Goal: Task Accomplishment & Management: Manage account settings

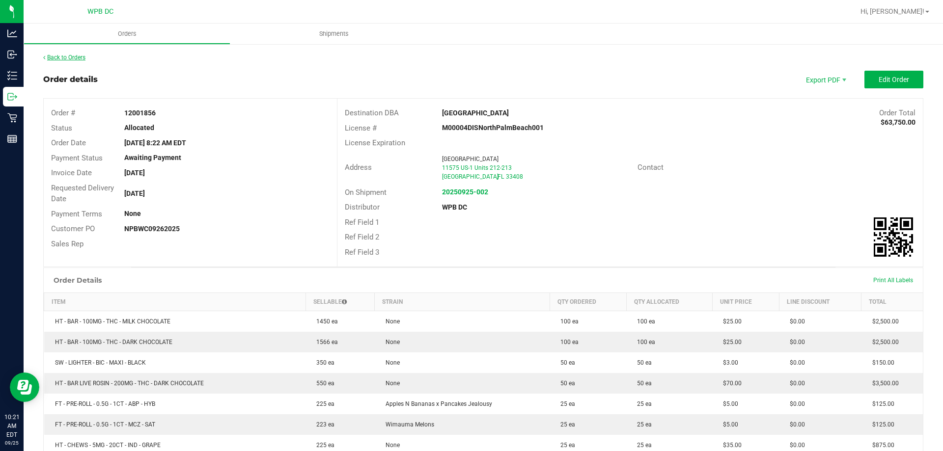
click at [76, 56] on link "Back to Orders" at bounding box center [64, 57] width 42 height 7
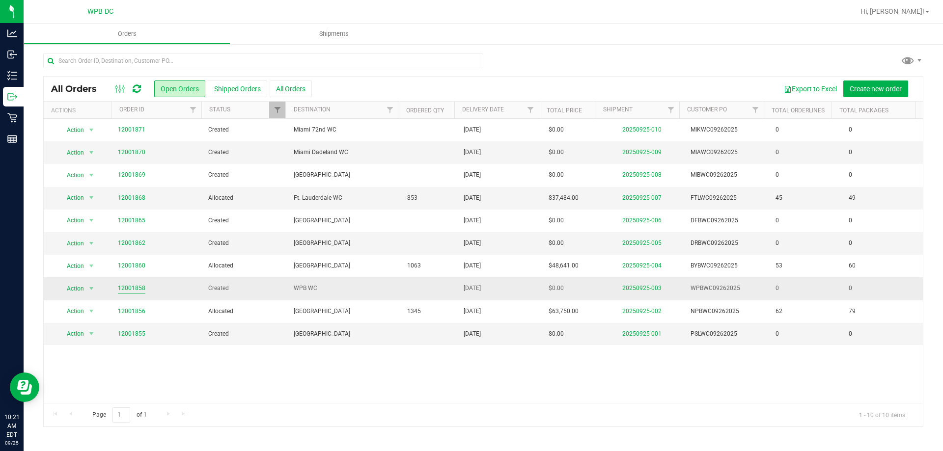
click at [136, 289] on link "12001858" at bounding box center [131, 288] width 27 height 9
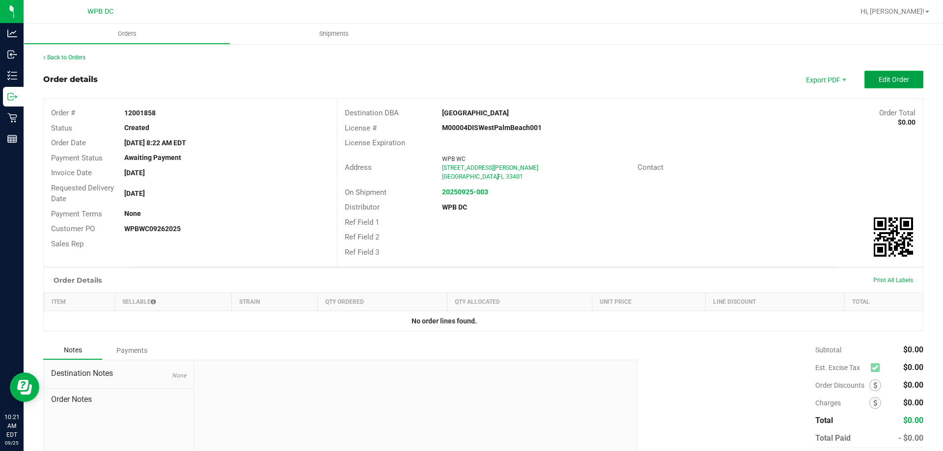
click at [901, 80] on button "Edit Order" at bounding box center [893, 80] width 59 height 18
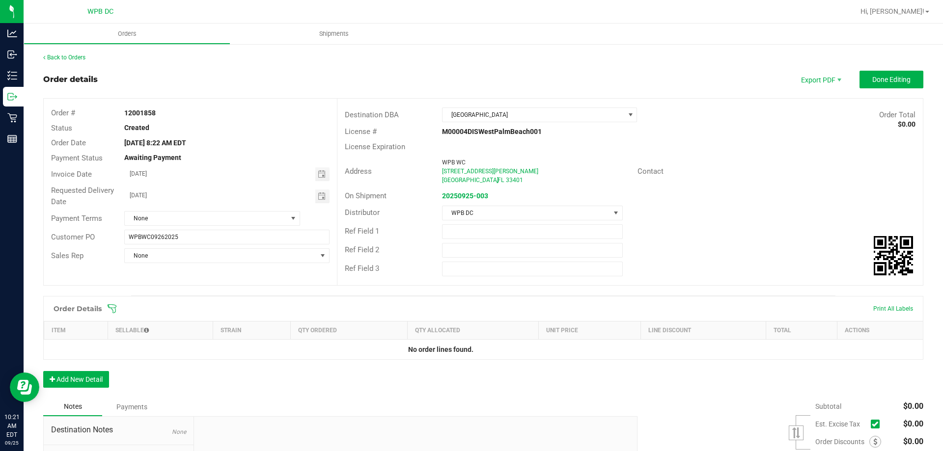
click at [110, 310] on icon at bounding box center [112, 309] width 10 height 10
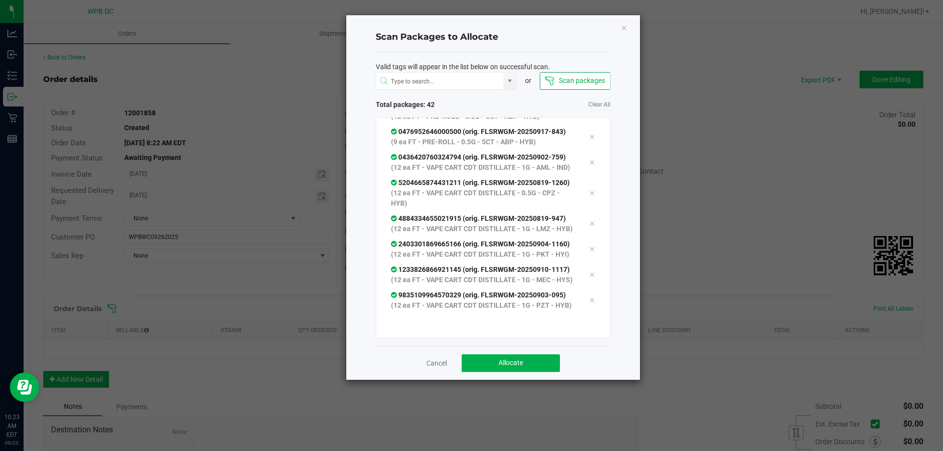
scroll to position [1155, 0]
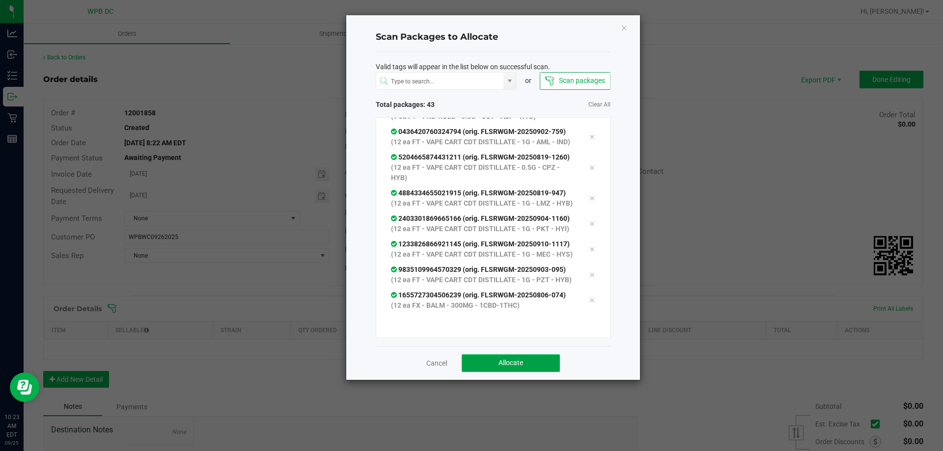
click at [529, 364] on button "Allocate" at bounding box center [510, 363] width 98 height 18
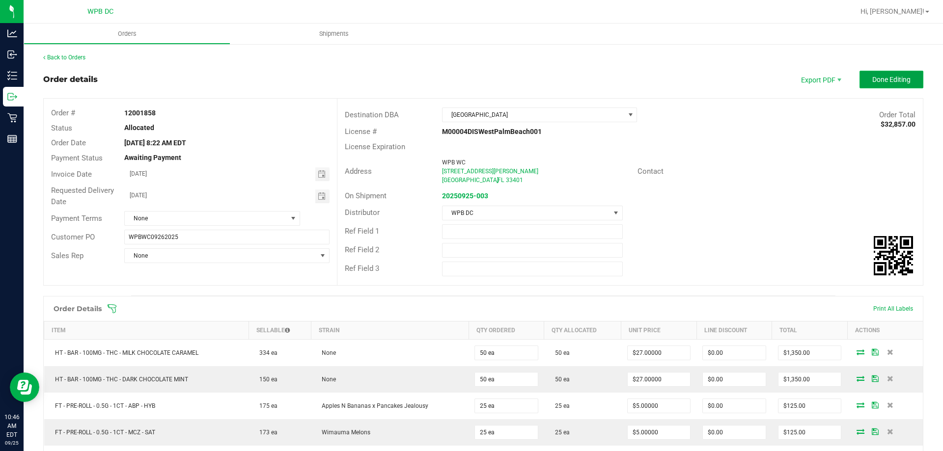
click at [881, 83] on span "Done Editing" at bounding box center [891, 80] width 38 height 8
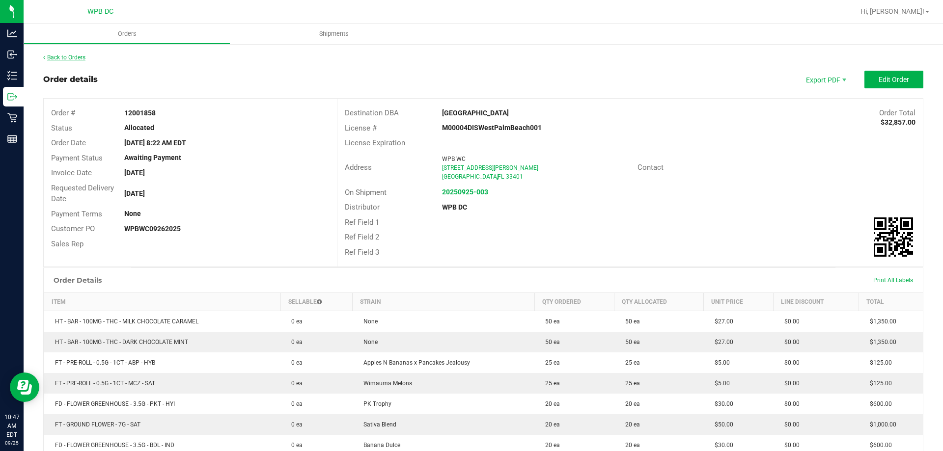
click at [59, 59] on link "Back to Orders" at bounding box center [64, 57] width 42 height 7
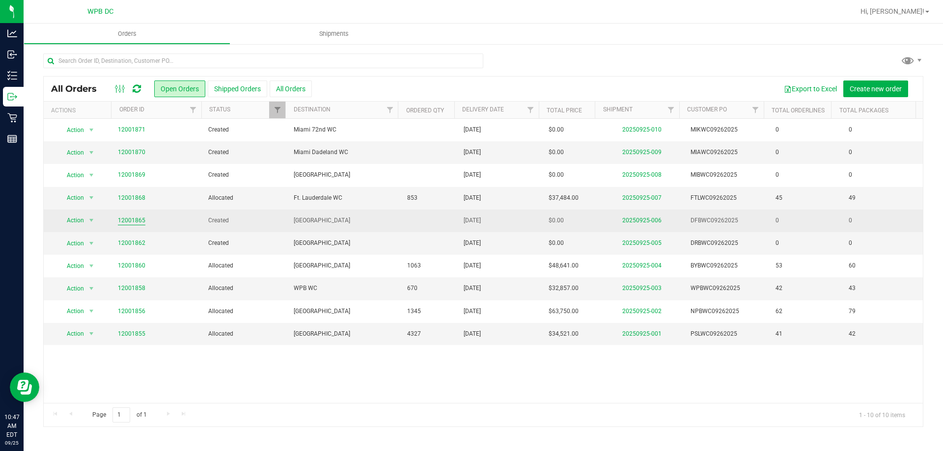
click at [135, 221] on link "12001865" at bounding box center [131, 220] width 27 height 9
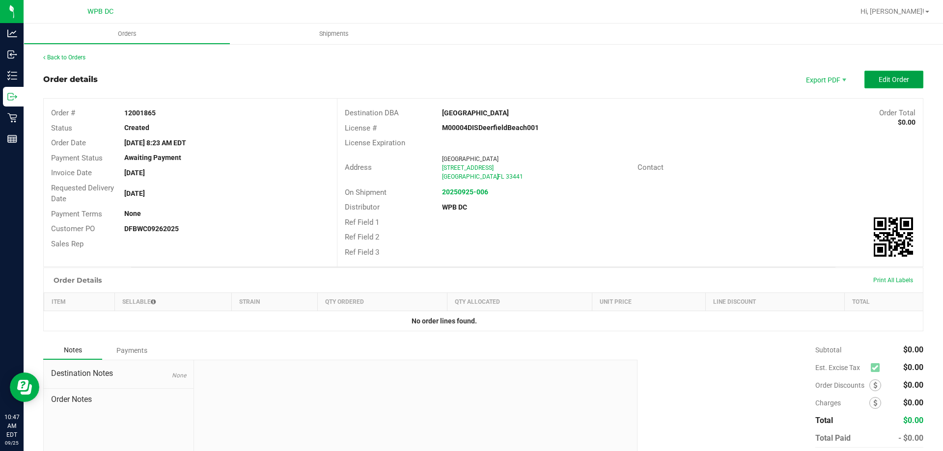
click at [904, 86] on button "Edit Order" at bounding box center [893, 80] width 59 height 18
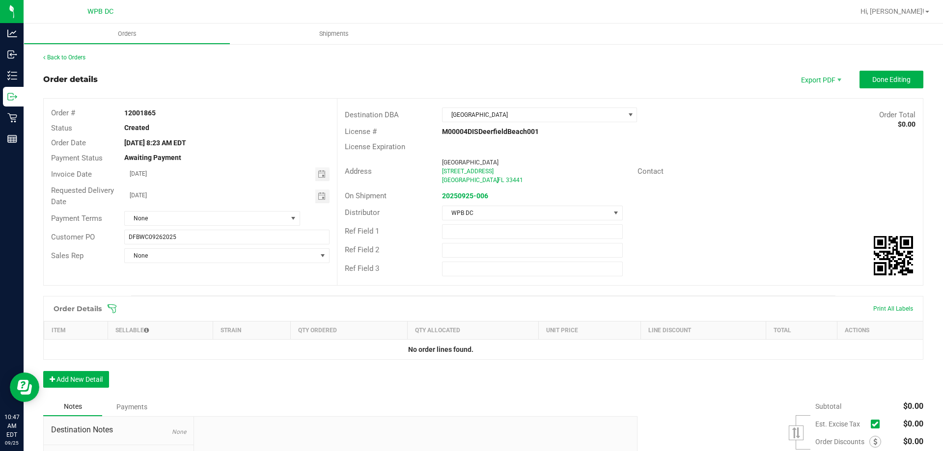
click at [119, 309] on span at bounding box center [547, 309] width 880 height 10
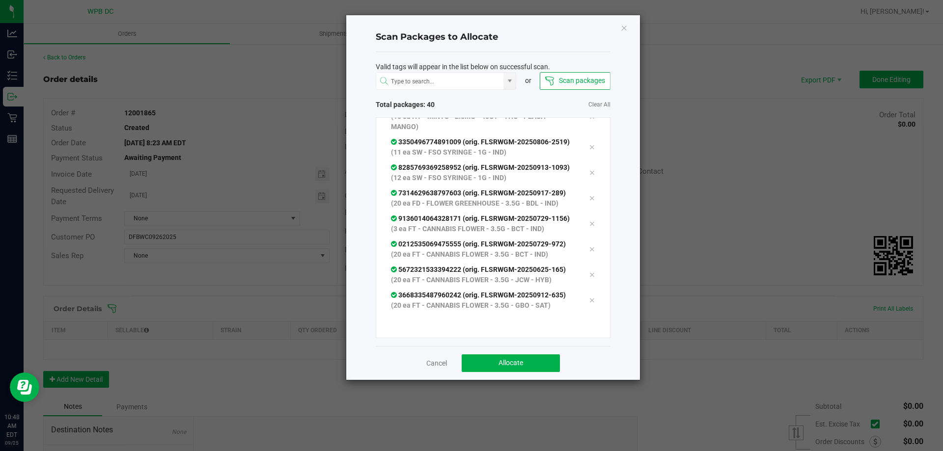
scroll to position [1114, 0]
click at [512, 357] on button "Allocate" at bounding box center [510, 363] width 98 height 18
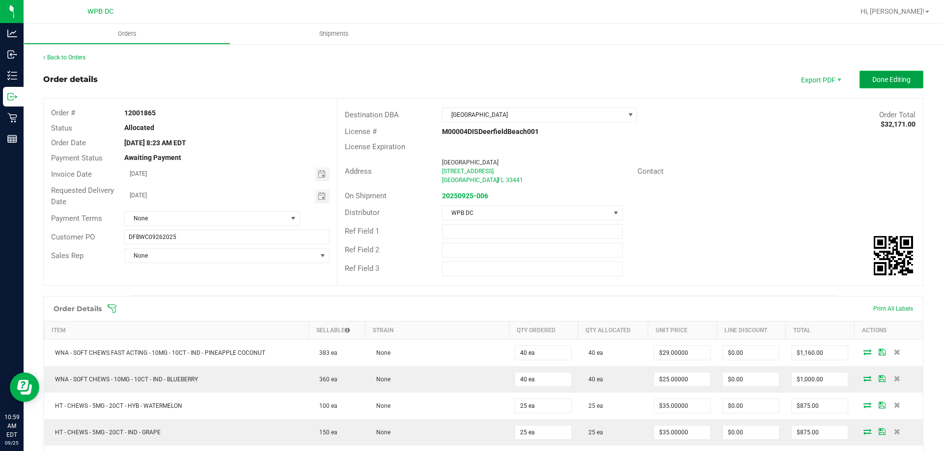
click at [877, 79] on span "Done Editing" at bounding box center [891, 80] width 38 height 8
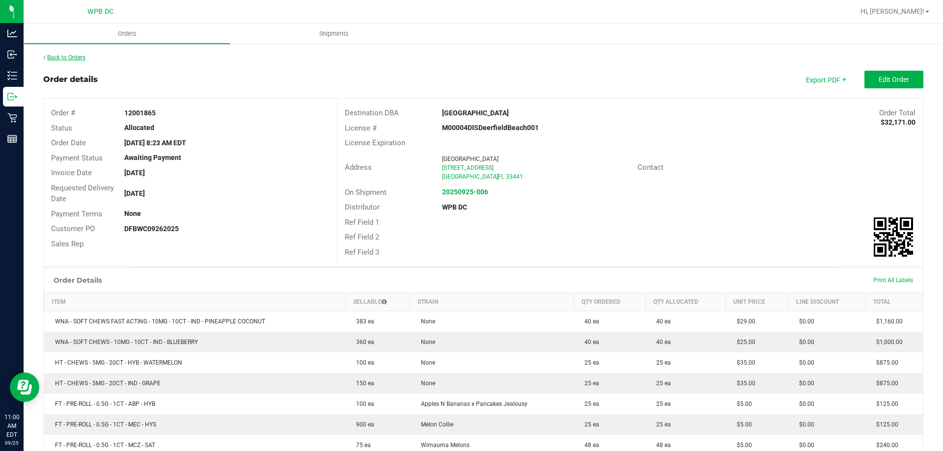
click at [76, 59] on link "Back to Orders" at bounding box center [64, 57] width 42 height 7
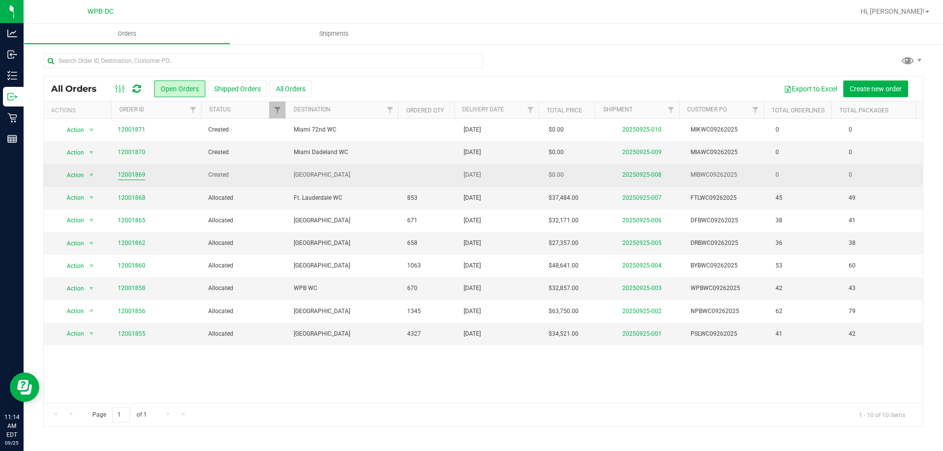
click at [131, 175] on link "12001869" at bounding box center [131, 174] width 27 height 9
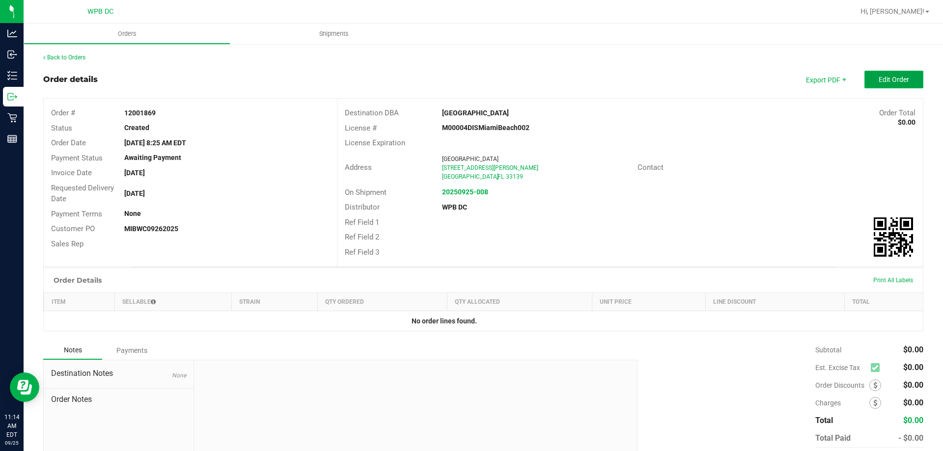
click at [890, 79] on span "Edit Order" at bounding box center [893, 80] width 30 height 8
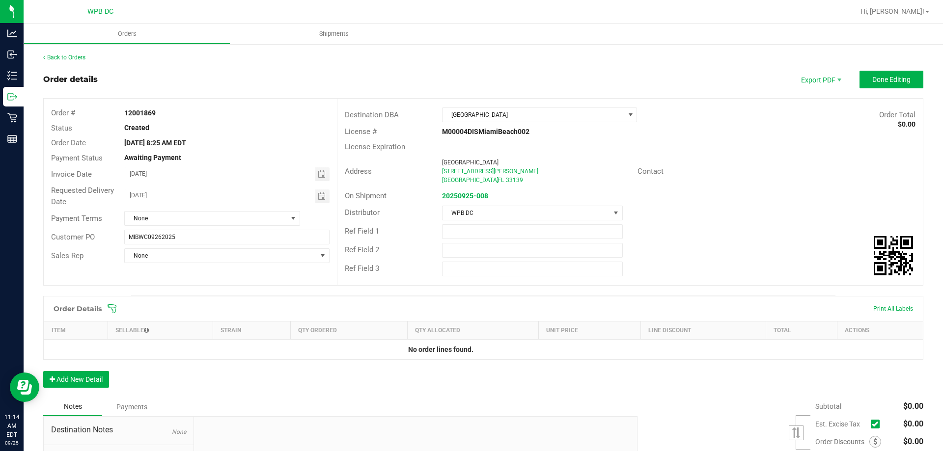
click at [109, 307] on icon at bounding box center [112, 309] width 10 height 10
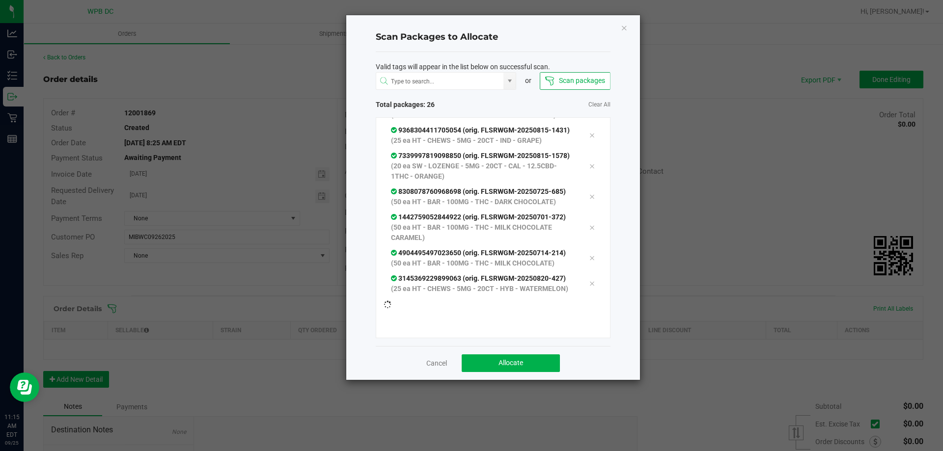
scroll to position [597, 0]
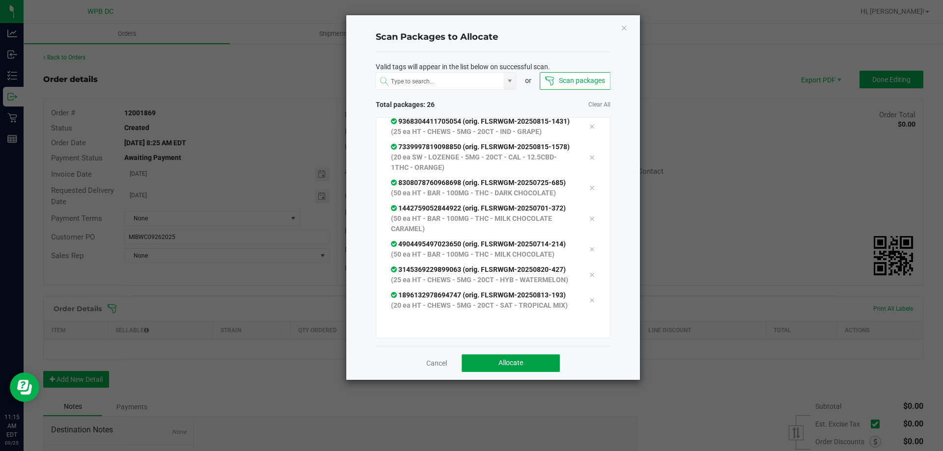
click at [498, 369] on button "Allocate" at bounding box center [510, 363] width 98 height 18
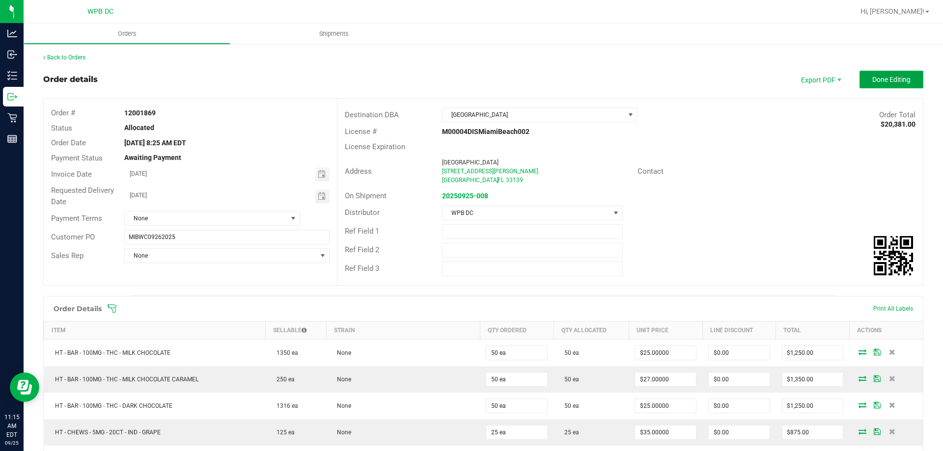
click at [880, 81] on span "Done Editing" at bounding box center [891, 80] width 38 height 8
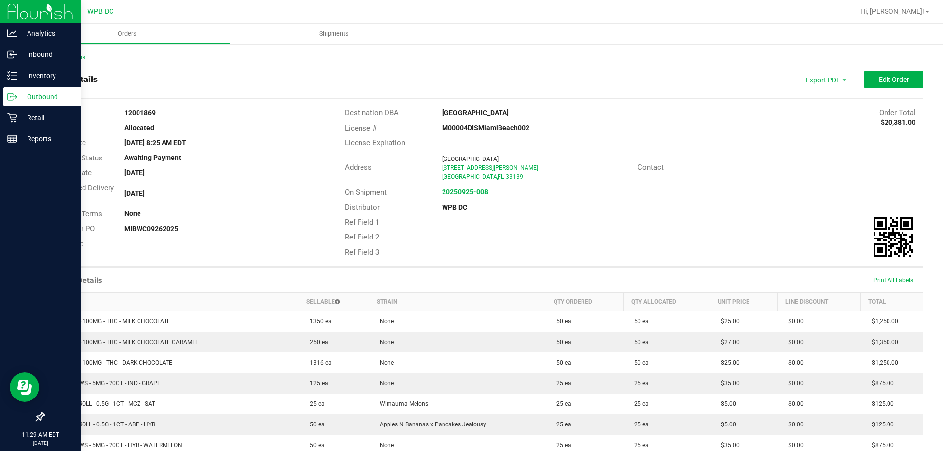
click at [0, 322] on div at bounding box center [40, 278] width 81 height 257
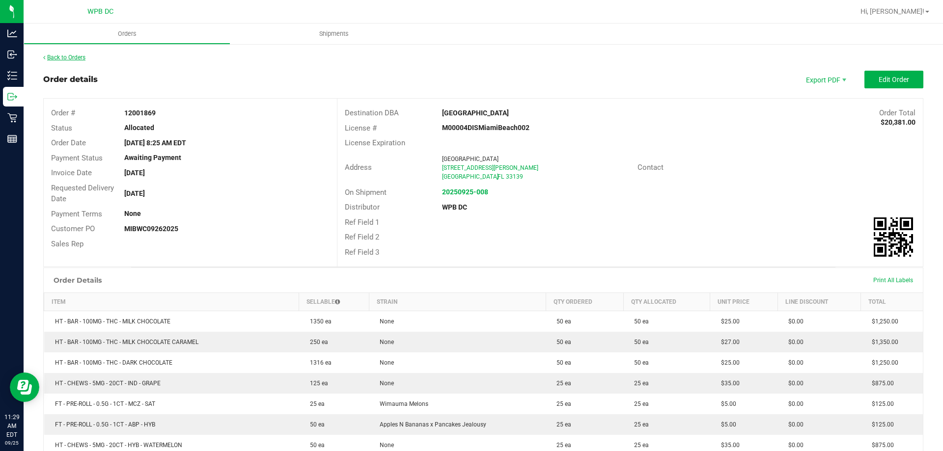
click at [70, 57] on link "Back to Orders" at bounding box center [64, 57] width 42 height 7
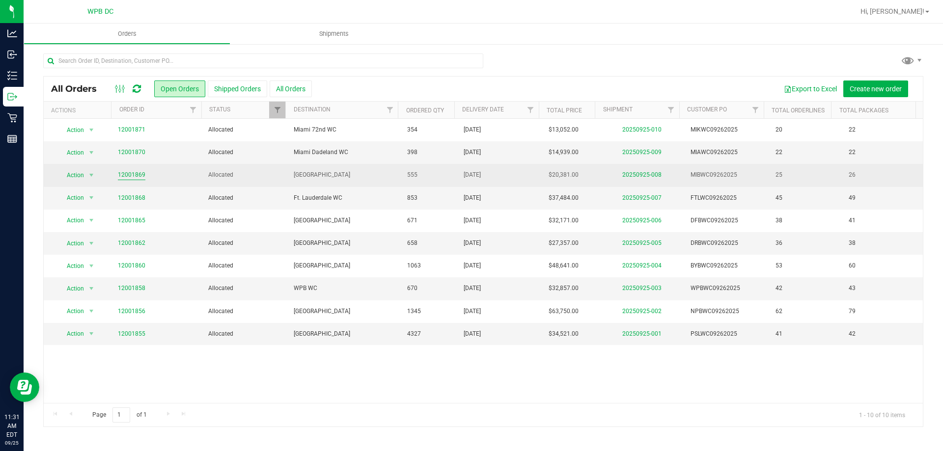
click at [133, 175] on link "12001869" at bounding box center [131, 174] width 27 height 9
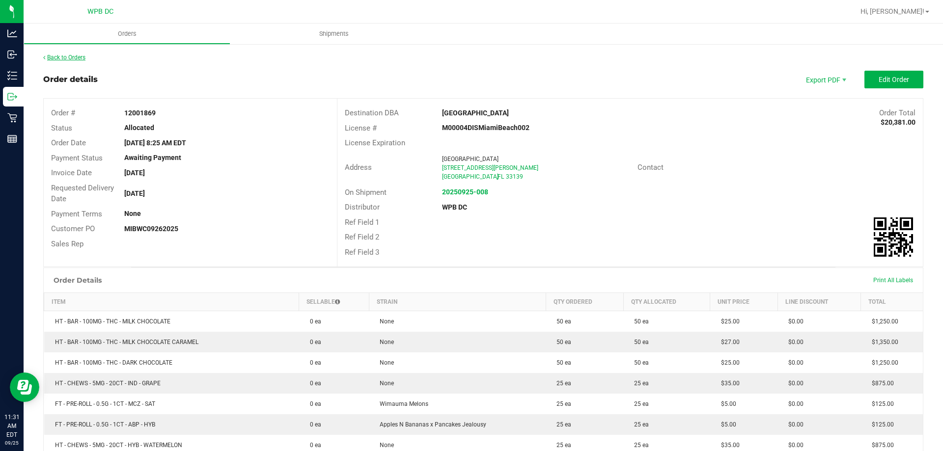
click at [81, 54] on link "Back to Orders" at bounding box center [64, 57] width 42 height 7
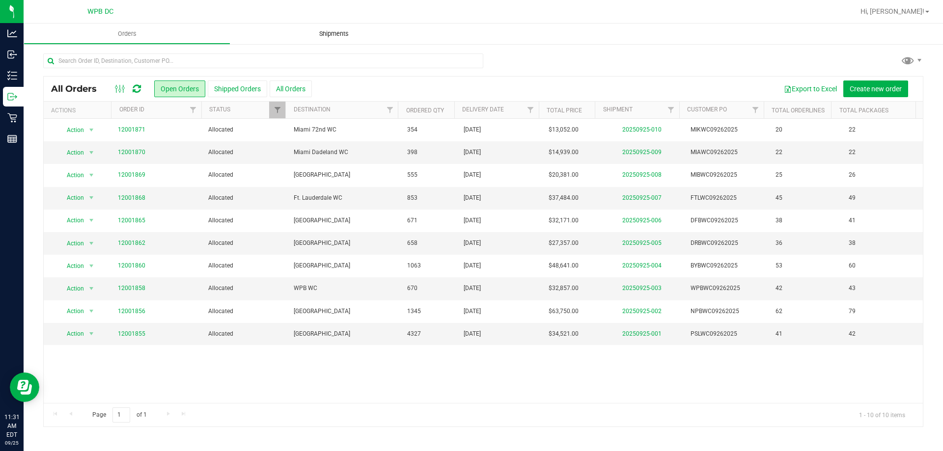
click at [331, 33] on span "Shipments" at bounding box center [334, 33] width 56 height 9
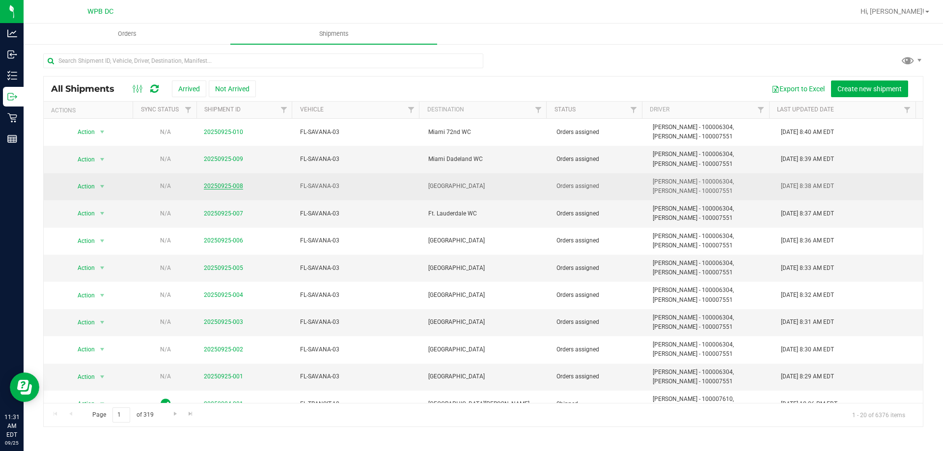
click at [230, 186] on link "20250925-008" at bounding box center [223, 186] width 39 height 7
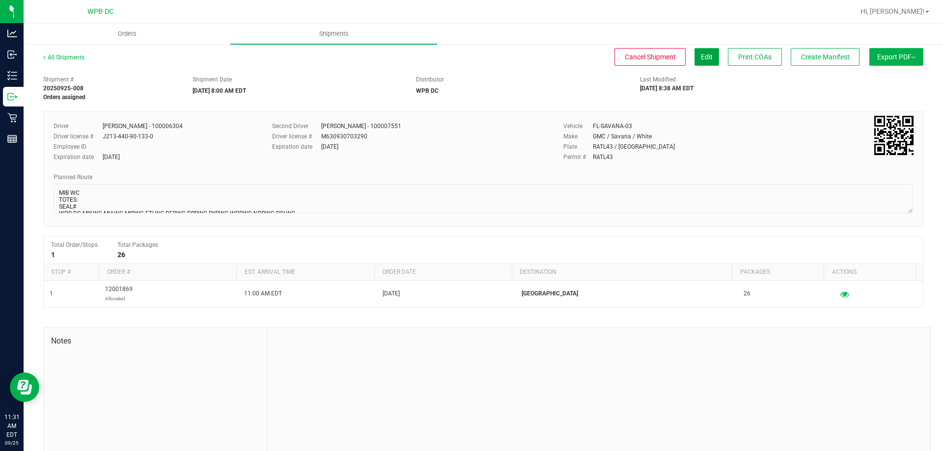
click at [701, 54] on span "Edit" at bounding box center [707, 57] width 12 height 8
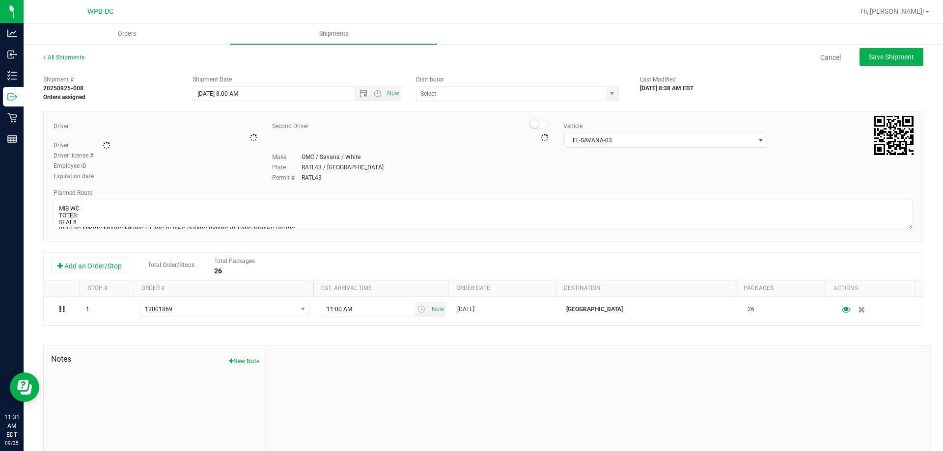
type input "WPB DC"
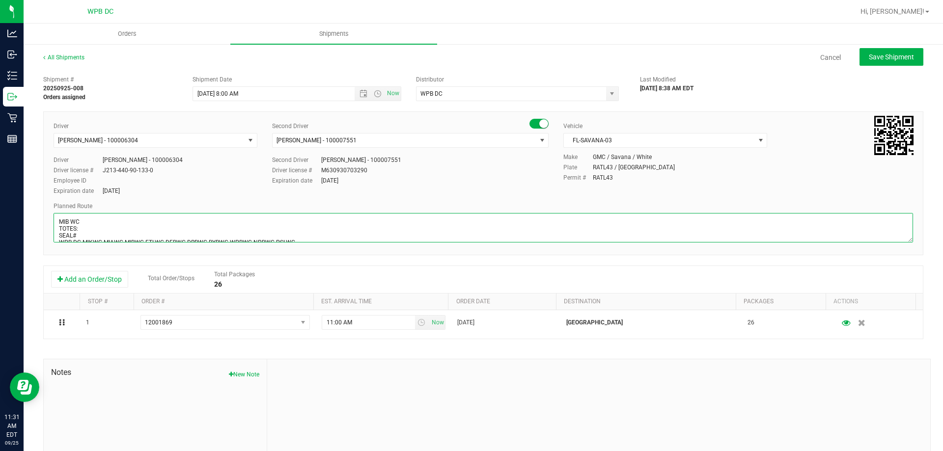
click at [148, 232] on textarea at bounding box center [483, 227] width 859 height 29
click at [152, 219] on textarea at bounding box center [483, 227] width 859 height 29
click at [148, 227] on textarea at bounding box center [483, 227] width 859 height 29
type textarea "MIB WC TOTES: 3 SEAL#598271-276 WPB DC-MIKWC-MIAWC-MIBWC-FTLWC-DFBWC-DRBWC-BYBW…"
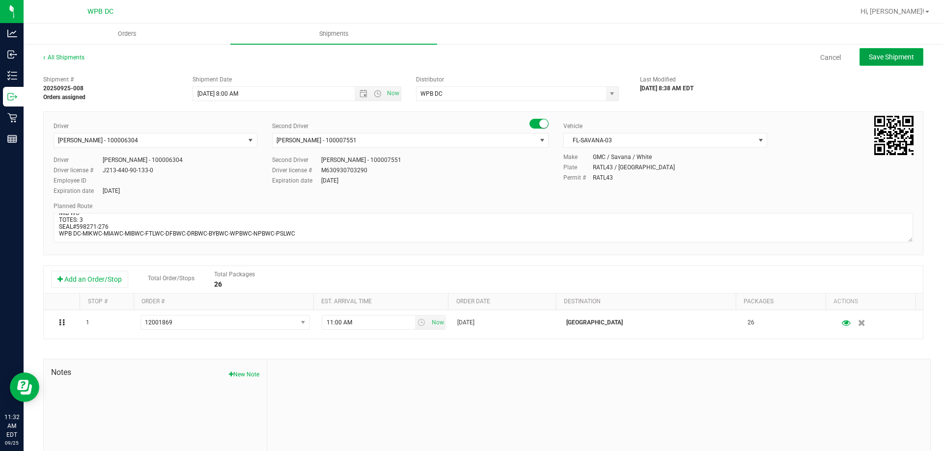
click at [903, 56] on span "Save Shipment" at bounding box center [890, 57] width 45 height 8
type input "[DATE] 12:00 PM"
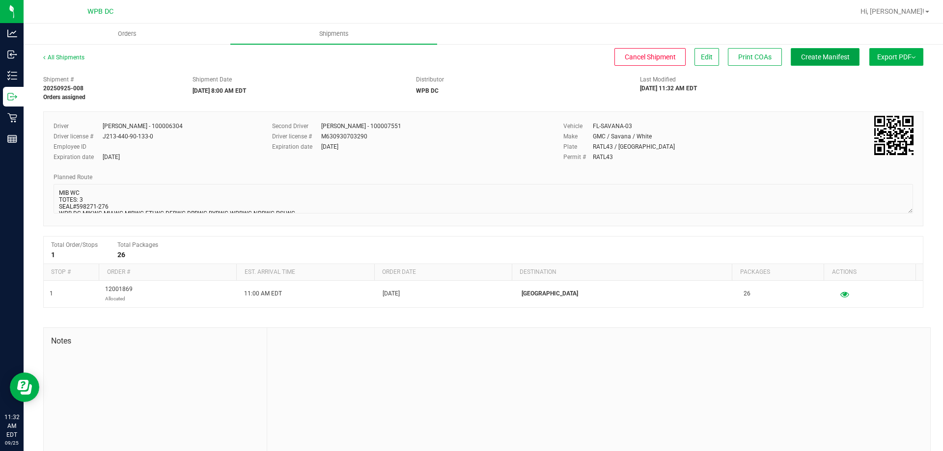
click at [823, 60] on span "Create Manifest" at bounding box center [825, 57] width 49 height 8
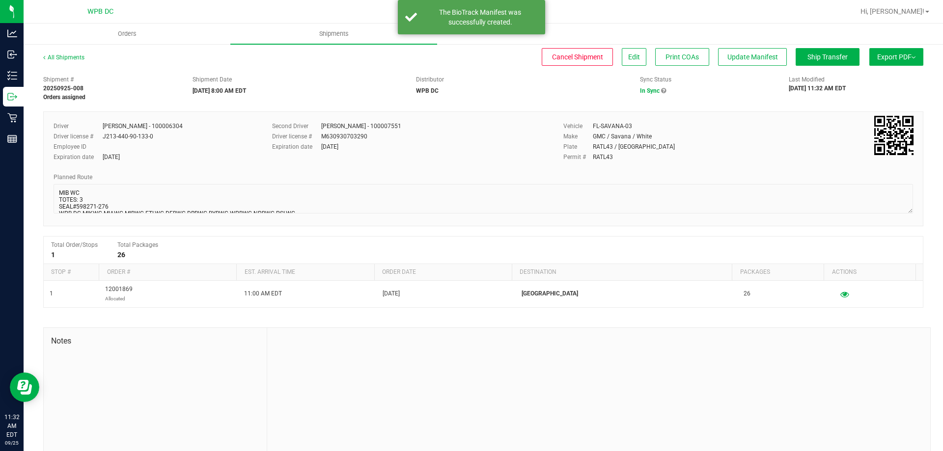
click at [897, 57] on span "Export PDF" at bounding box center [896, 57] width 38 height 8
click at [875, 76] on span "Manifest by Package ID" at bounding box center [881, 78] width 62 height 7
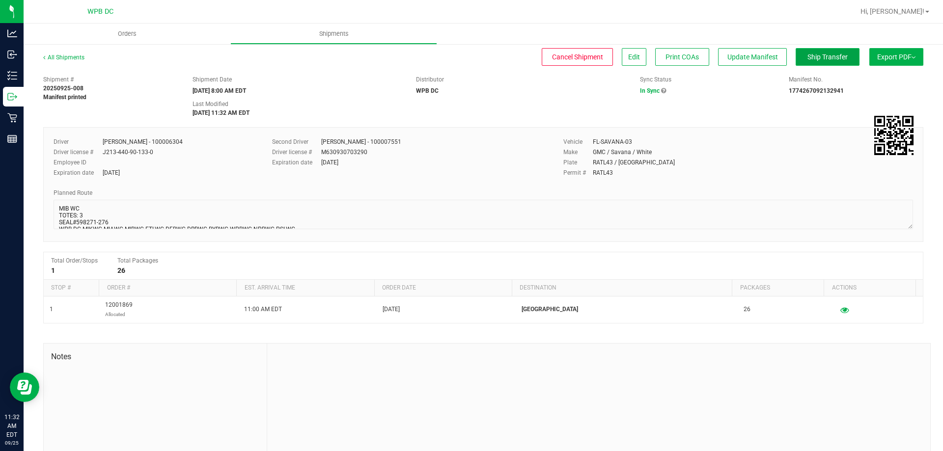
click at [822, 58] on span "Ship Transfer" at bounding box center [827, 57] width 40 height 8
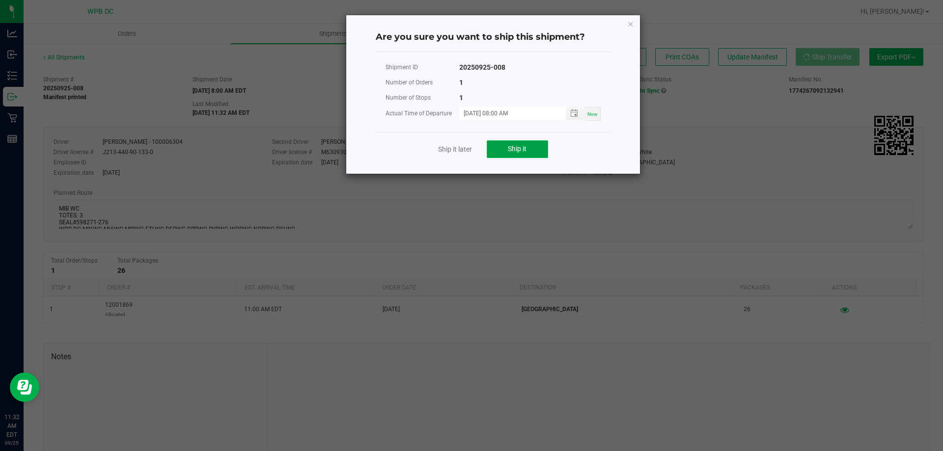
click at [513, 152] on span "Ship it" at bounding box center [517, 149] width 19 height 8
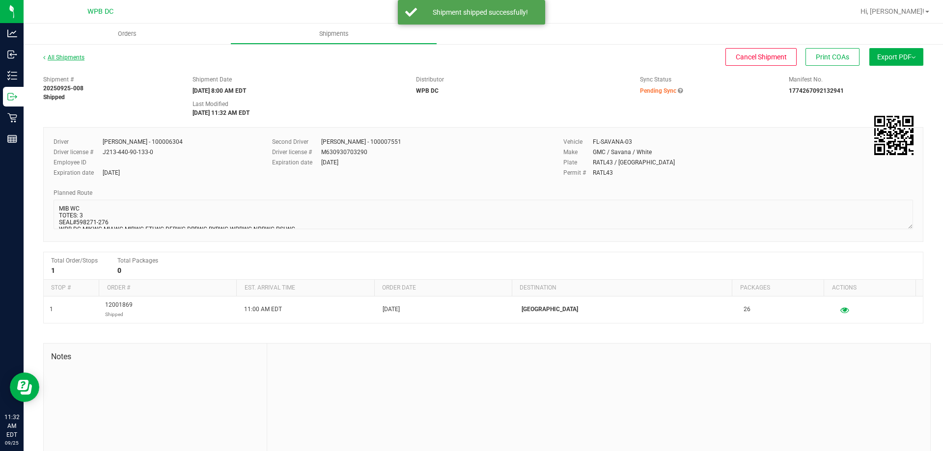
click at [74, 58] on link "All Shipments" at bounding box center [63, 57] width 41 height 7
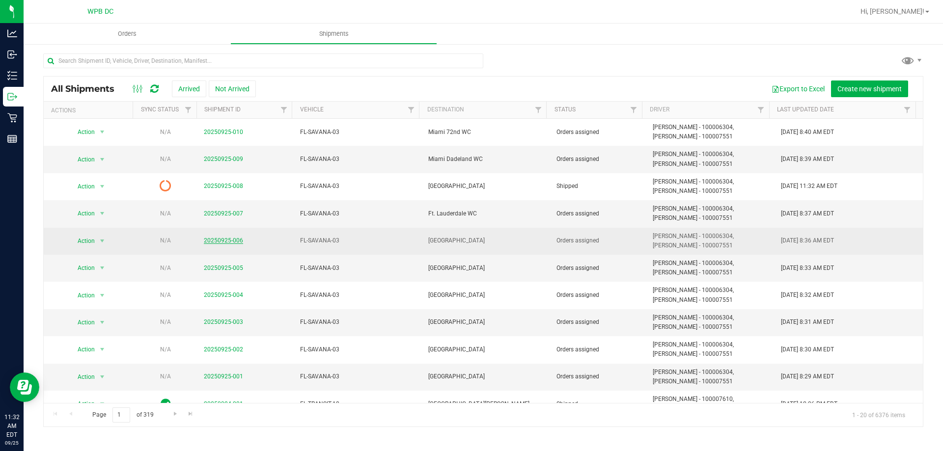
click at [230, 240] on link "20250925-006" at bounding box center [223, 240] width 39 height 7
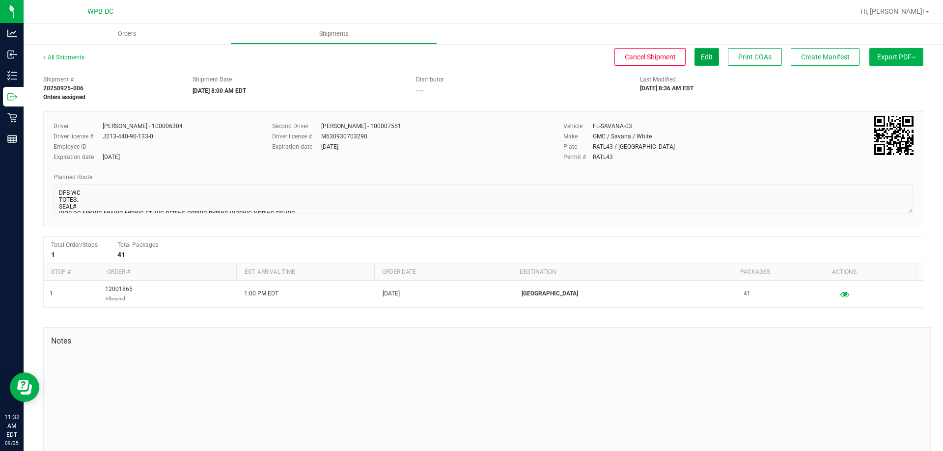
click at [700, 52] on button "Edit" at bounding box center [706, 57] width 25 height 18
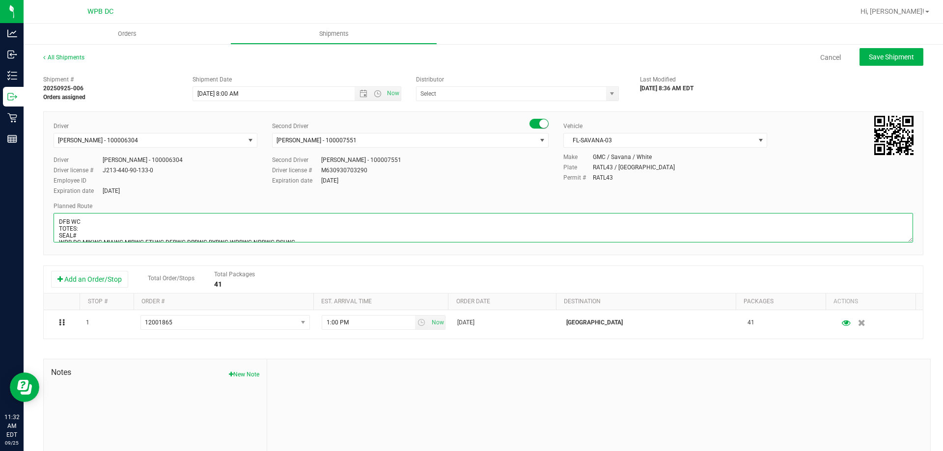
click at [93, 229] on textarea at bounding box center [483, 227] width 859 height 29
type textarea "DFB WC TOTES: 3 SEAL#598259-264 WPB DC-MIKWC-MIAWC-MIBWC-FTLWC-DFBWC-DRBWC-BYBW…"
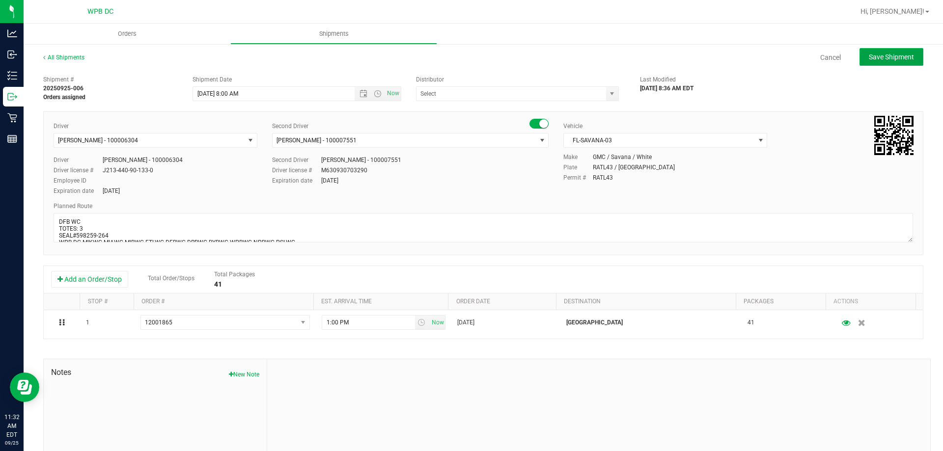
click at [901, 57] on span "Save Shipment" at bounding box center [890, 57] width 45 height 8
type input "[DATE] 12:00 PM"
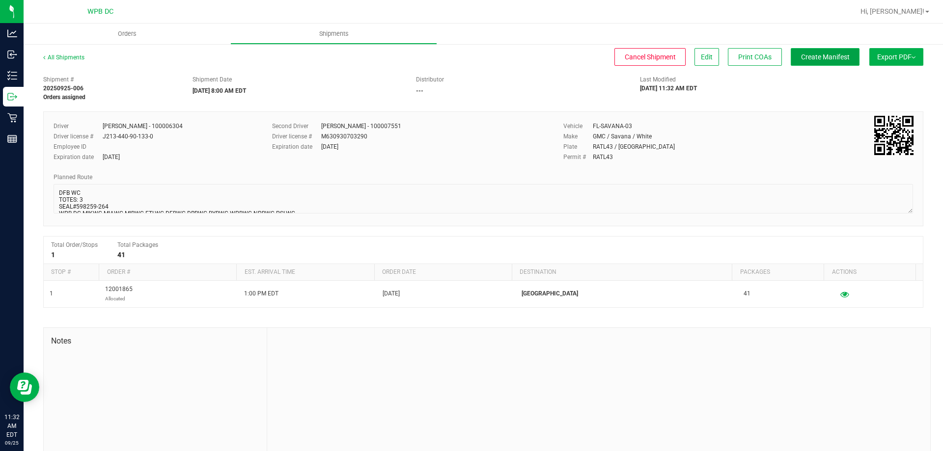
click at [822, 62] on button "Create Manifest" at bounding box center [824, 57] width 69 height 18
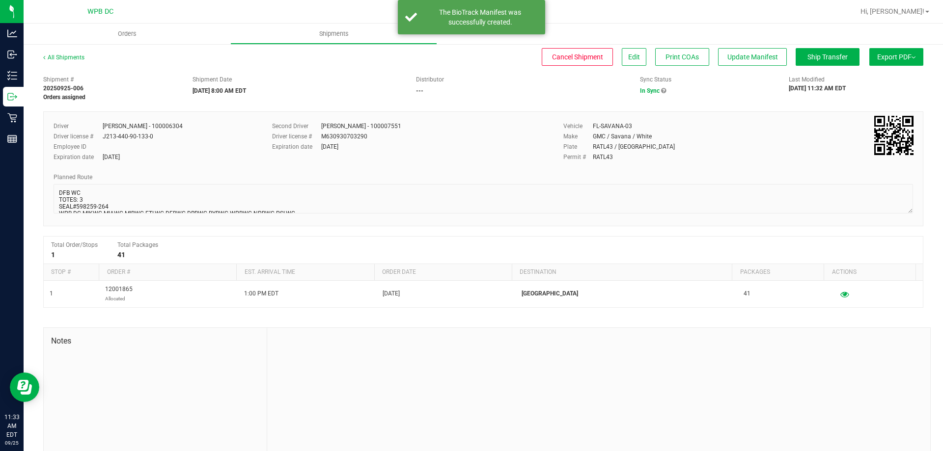
click at [877, 54] on span "Export PDF" at bounding box center [896, 57] width 38 height 8
click at [874, 77] on span "Manifest by Package ID" at bounding box center [881, 78] width 62 height 7
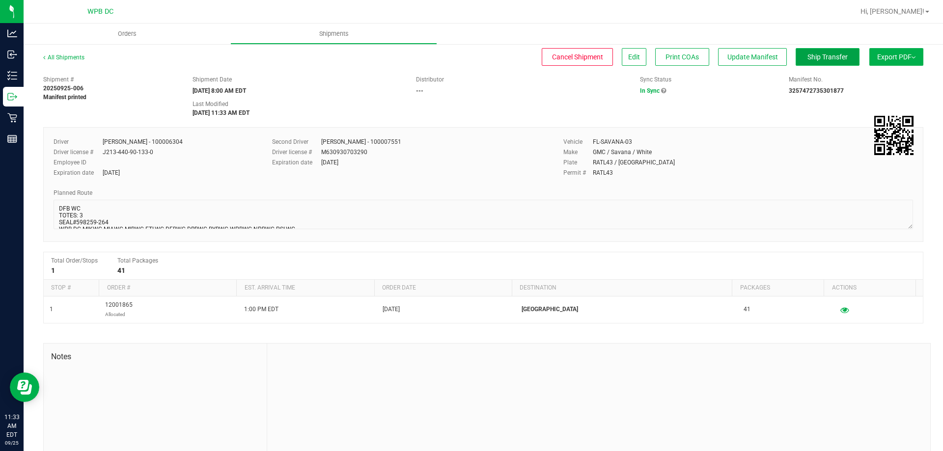
click at [817, 55] on span "Ship Transfer" at bounding box center [827, 57] width 40 height 8
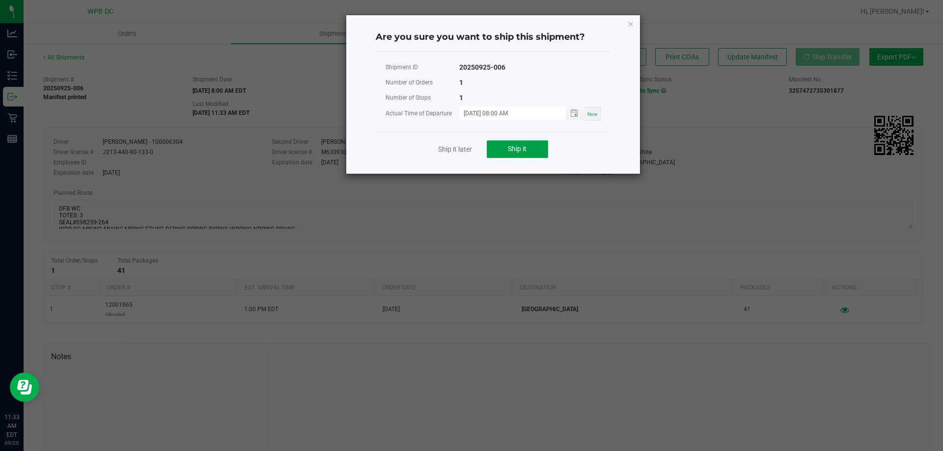
click at [536, 151] on button "Ship it" at bounding box center [517, 149] width 61 height 18
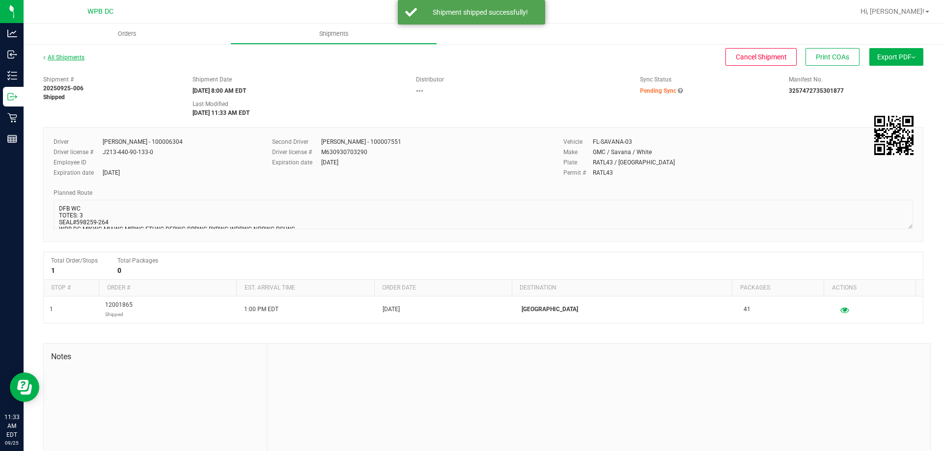
click at [54, 59] on link "All Shipments" at bounding box center [63, 57] width 41 height 7
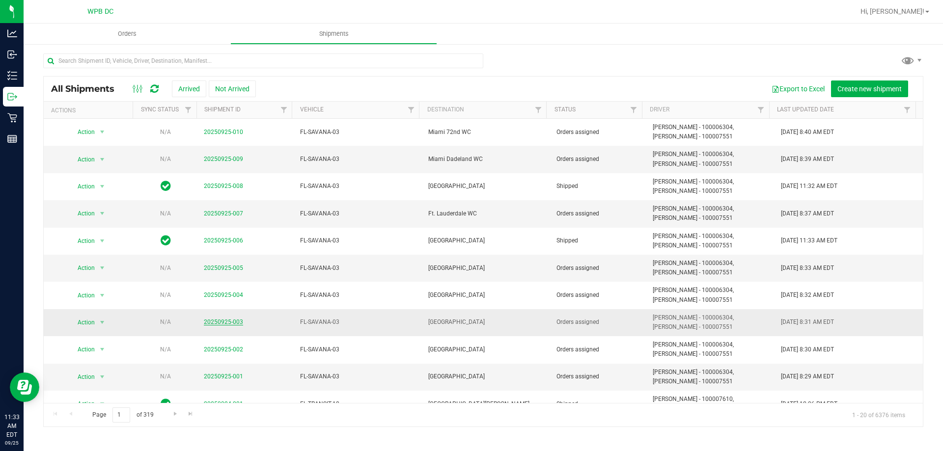
click at [220, 319] on link "20250925-003" at bounding box center [223, 322] width 39 height 7
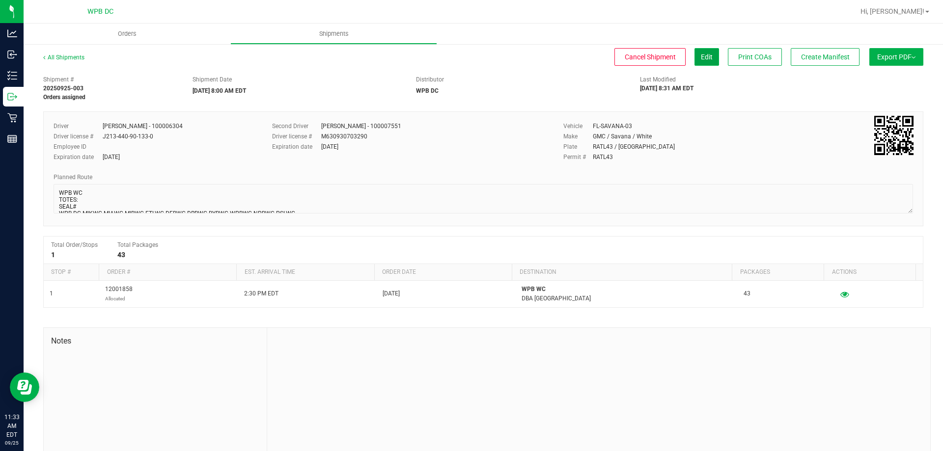
click at [701, 58] on span "Edit" at bounding box center [707, 57] width 12 height 8
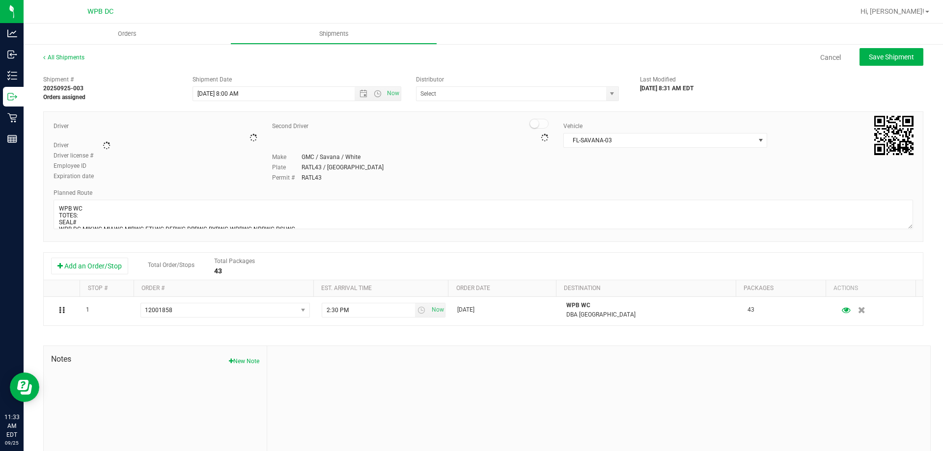
type input "WPB DC"
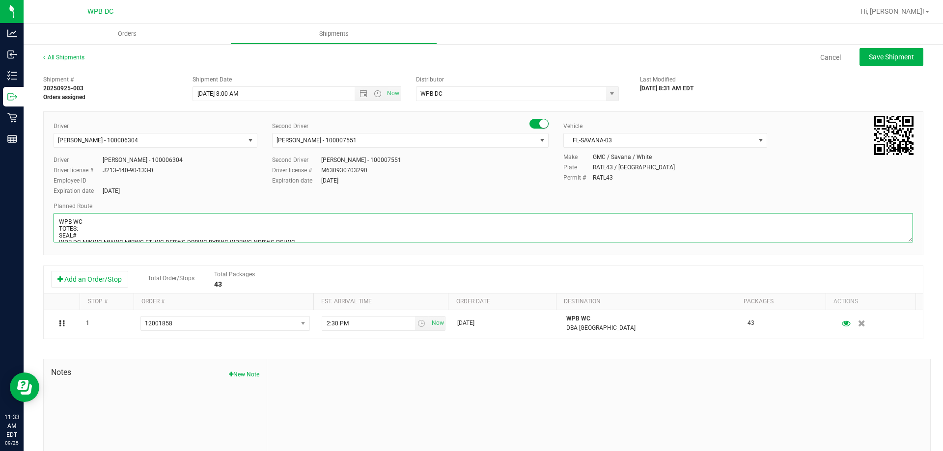
click at [122, 222] on textarea at bounding box center [483, 227] width 859 height 29
click at [124, 233] on textarea at bounding box center [483, 227] width 859 height 29
click at [129, 226] on textarea at bounding box center [483, 227] width 859 height 29
type textarea "WPB WC TOTES: 2 SEAL#598243-246 WPB DC-MIKWC-MIAWC-MIBWC-FTLWC-DFBWC-DRBWC-BYBW…"
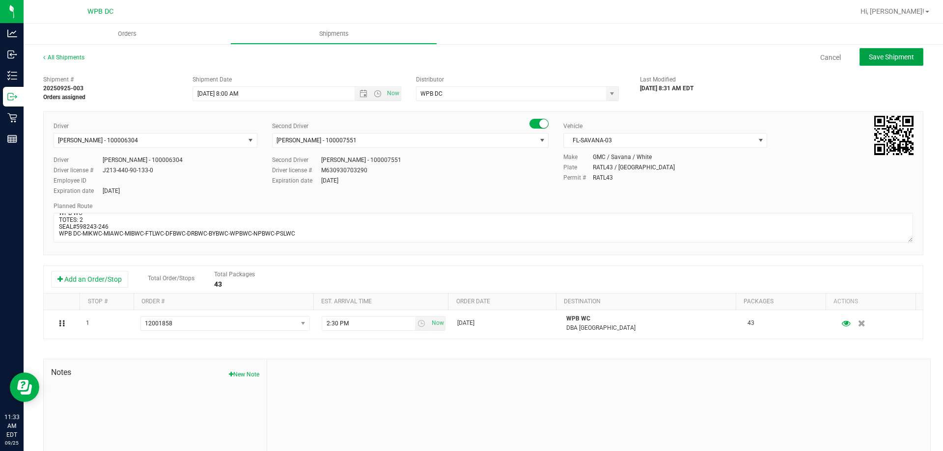
click at [897, 62] on button "Save Shipment" at bounding box center [891, 57] width 64 height 18
type input "[DATE] 12:00 PM"
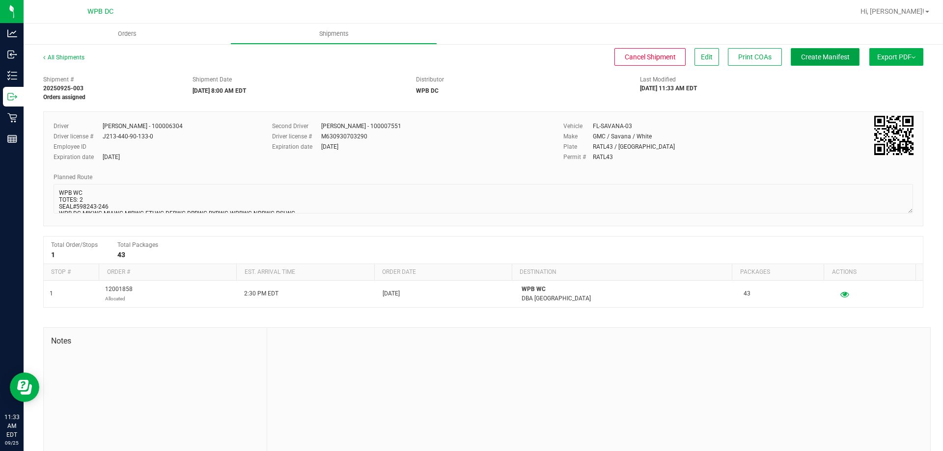
click at [802, 54] on span "Create Manifest" at bounding box center [825, 57] width 49 height 8
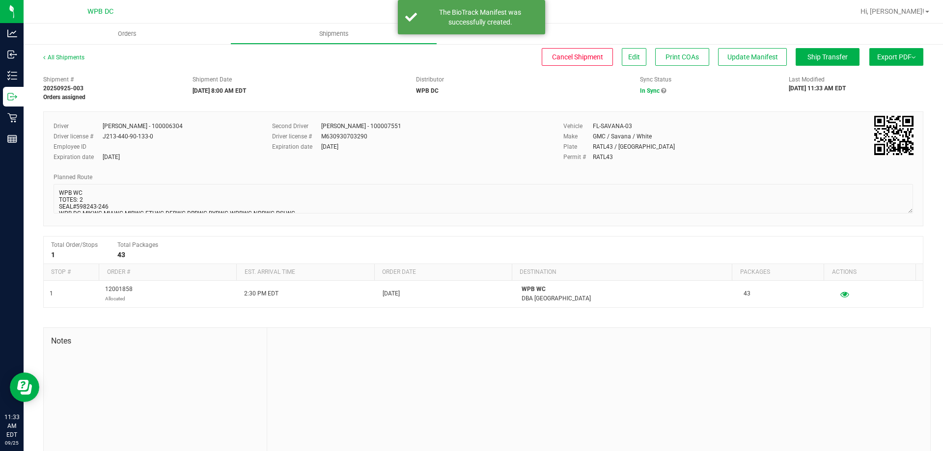
click at [869, 58] on button "Export PDF" at bounding box center [896, 57] width 54 height 18
click at [858, 79] on span "Manifest by Package ID" at bounding box center [881, 78] width 62 height 7
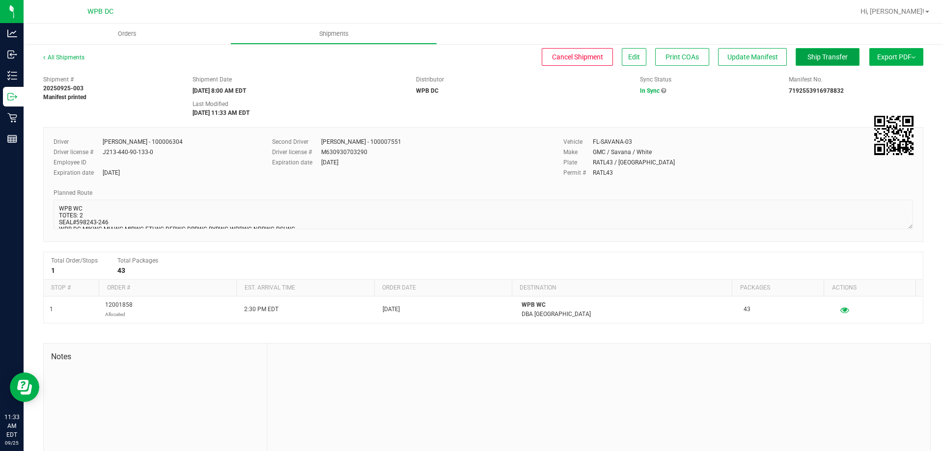
click at [811, 57] on span "Ship Transfer" at bounding box center [827, 57] width 40 height 8
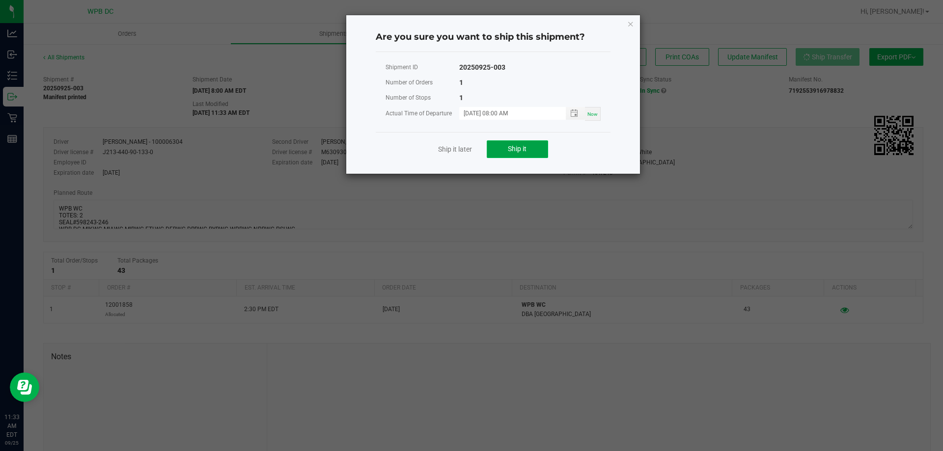
click at [525, 145] on span "Ship it" at bounding box center [517, 149] width 19 height 8
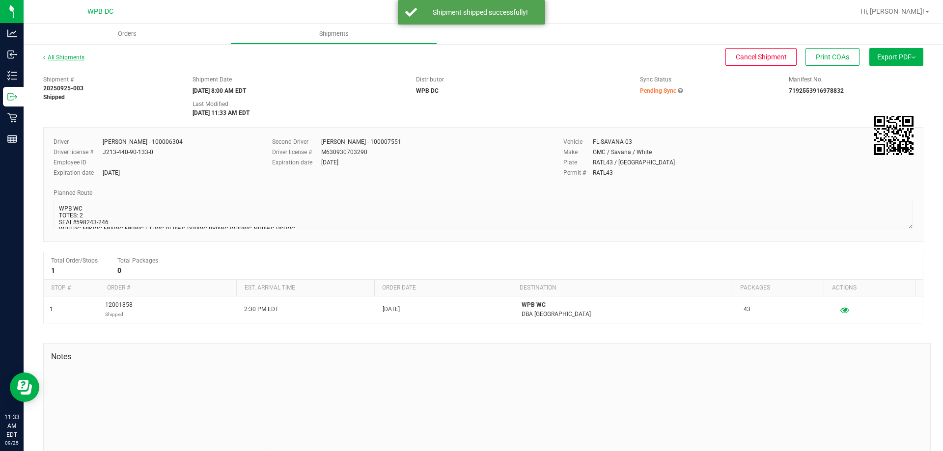
click at [80, 59] on link "All Shipments" at bounding box center [63, 57] width 41 height 7
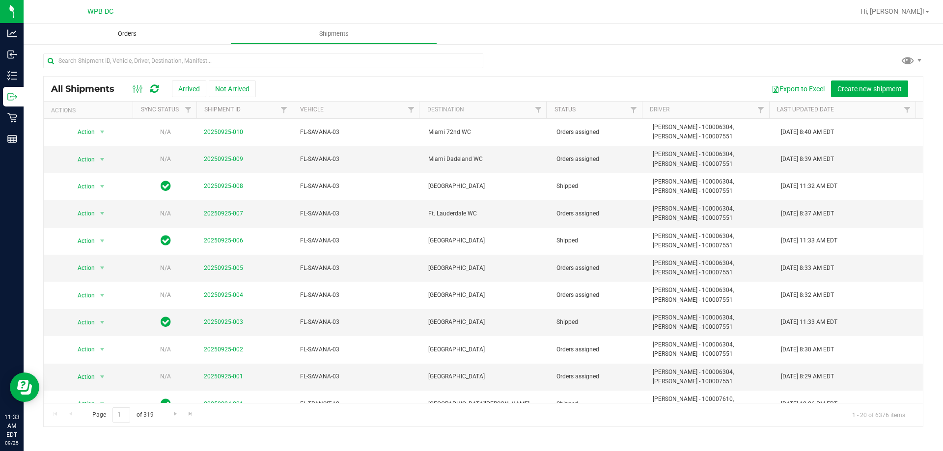
click at [113, 33] on span "Orders" at bounding box center [127, 33] width 45 height 9
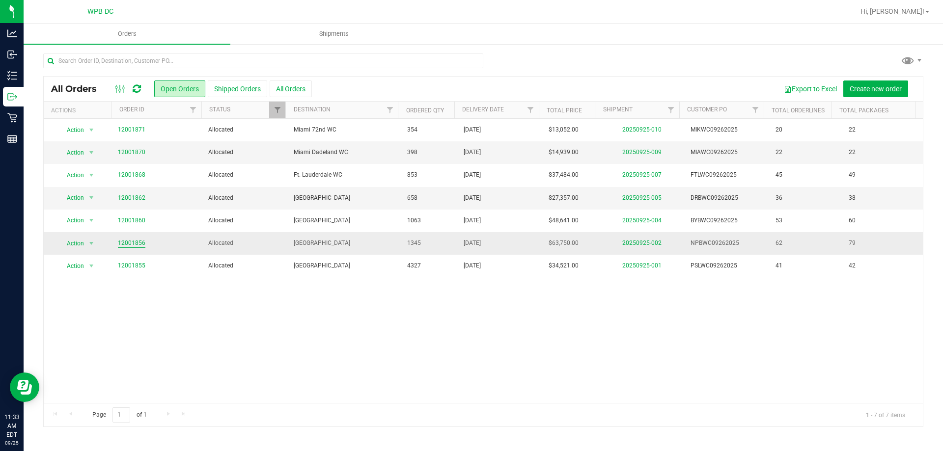
click at [133, 244] on link "12001856" at bounding box center [131, 243] width 27 height 9
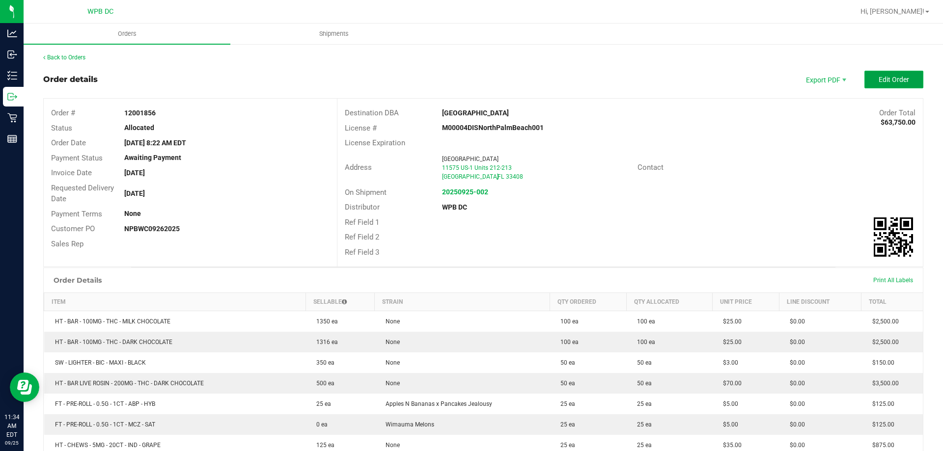
click at [881, 82] on span "Edit Order" at bounding box center [893, 80] width 30 height 8
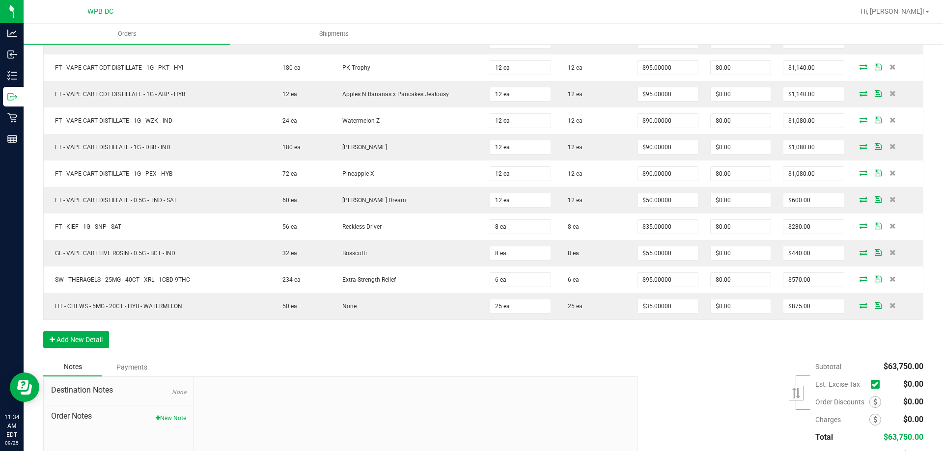
scroll to position [1732, 0]
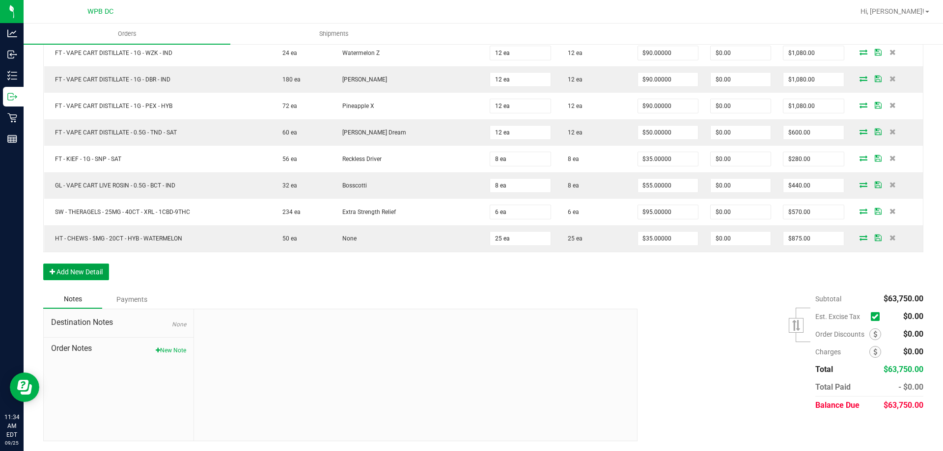
click at [81, 275] on button "Add New Detail" at bounding box center [76, 272] width 66 height 17
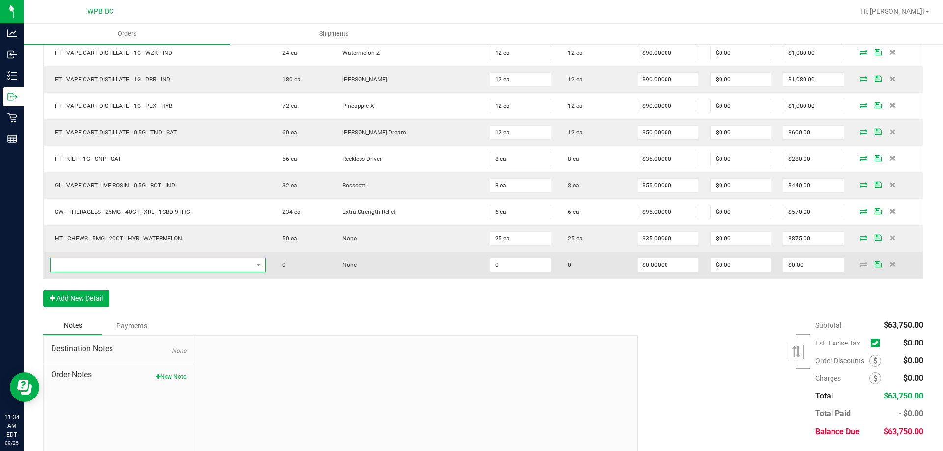
click at [144, 260] on span "NO DATA FOUND" at bounding box center [152, 265] width 202 height 14
type input "SBAG"
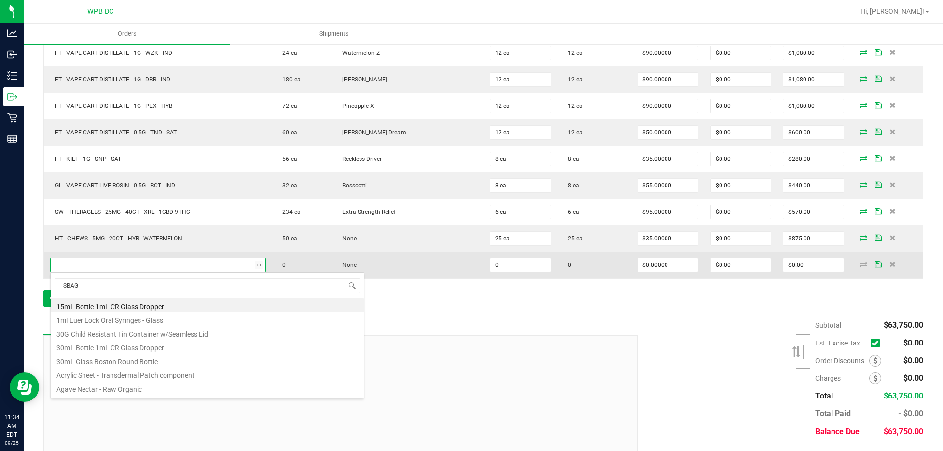
scroll to position [15, 213]
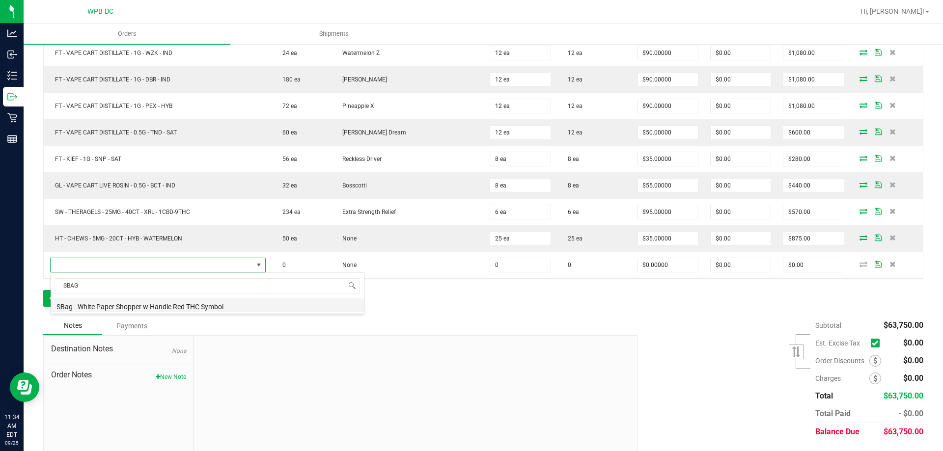
click at [227, 308] on li "SBag - White Paper Shopper w Handle Red THC Symbol" at bounding box center [207, 305] width 313 height 14
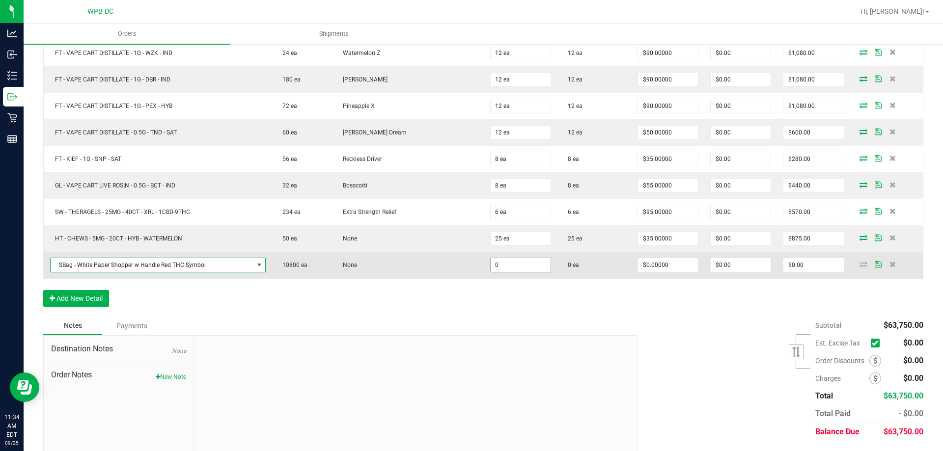
click at [526, 267] on input "0" at bounding box center [520, 265] width 60 height 14
type input "2400 ea"
click at [859, 266] on icon at bounding box center [863, 264] width 8 height 6
click at [859, 265] on icon at bounding box center [863, 264] width 8 height 6
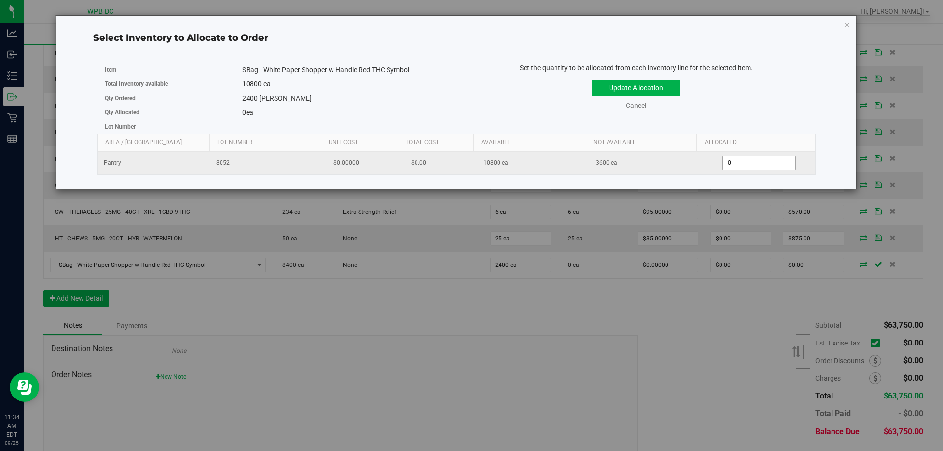
click at [766, 166] on span "0 0" at bounding box center [758, 163] width 73 height 15
type input "2400"
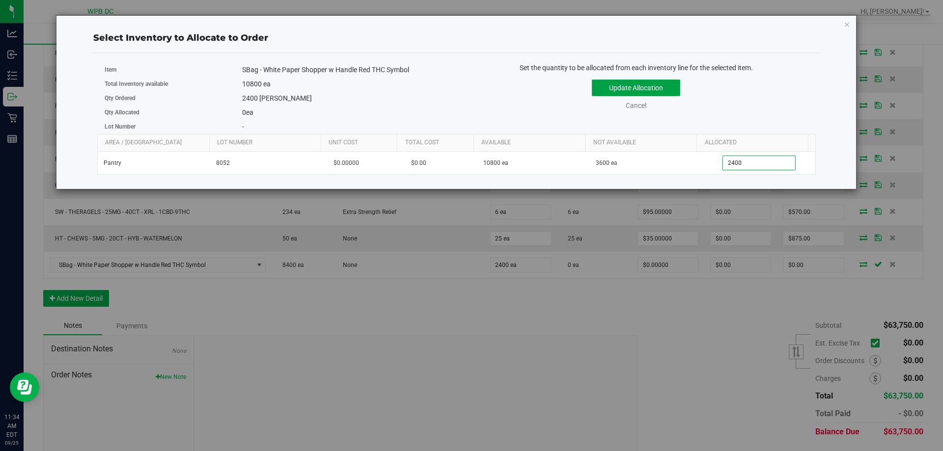
type input "2,400"
click at [649, 85] on button "Update Allocation" at bounding box center [636, 88] width 88 height 17
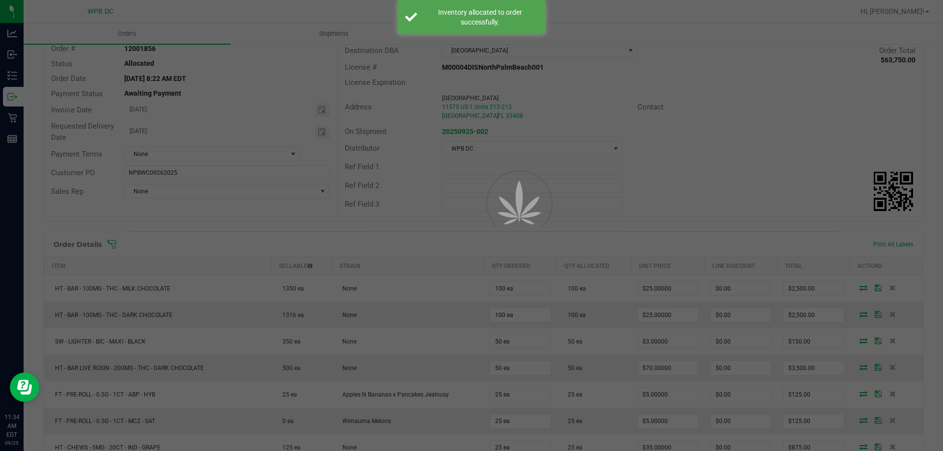
scroll to position [0, 0]
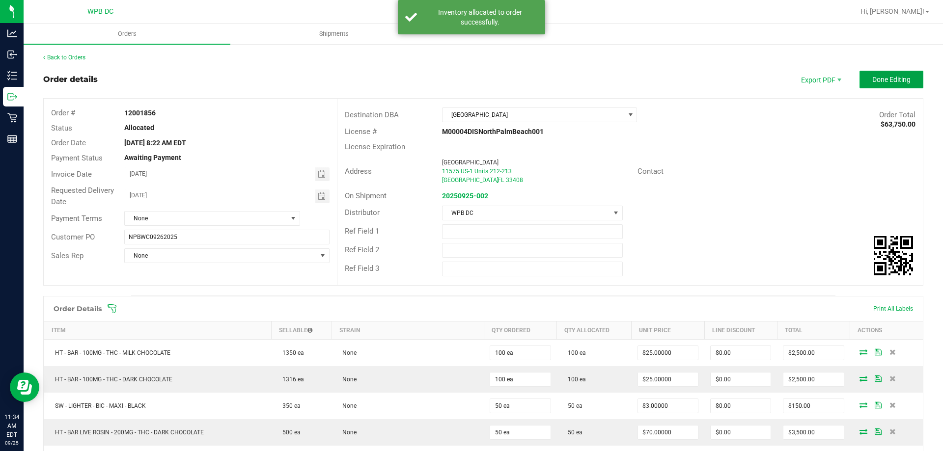
click at [887, 84] on button "Done Editing" at bounding box center [891, 80] width 64 height 18
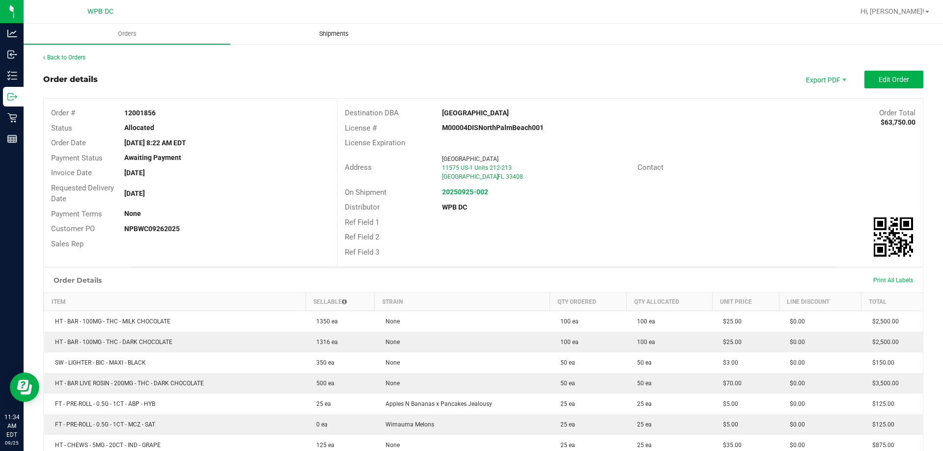
click at [317, 39] on uib-tab-heading "Shipments" at bounding box center [334, 34] width 206 height 20
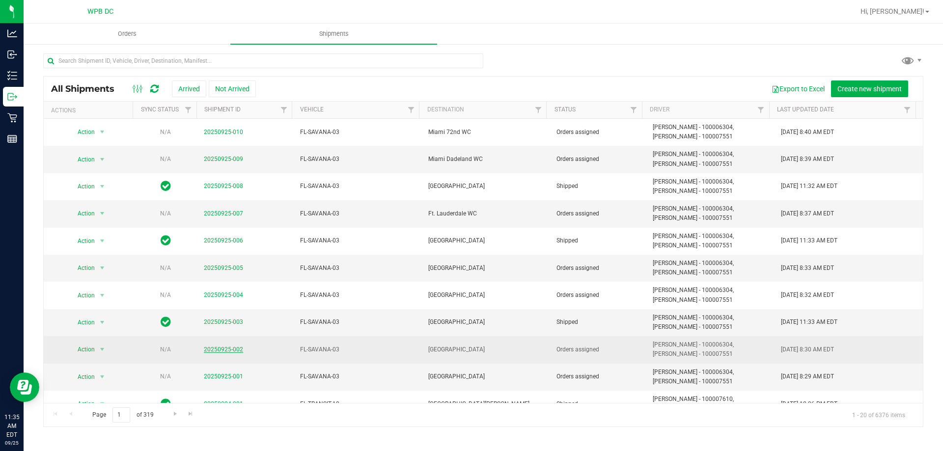
click at [218, 350] on link "20250925-002" at bounding box center [223, 349] width 39 height 7
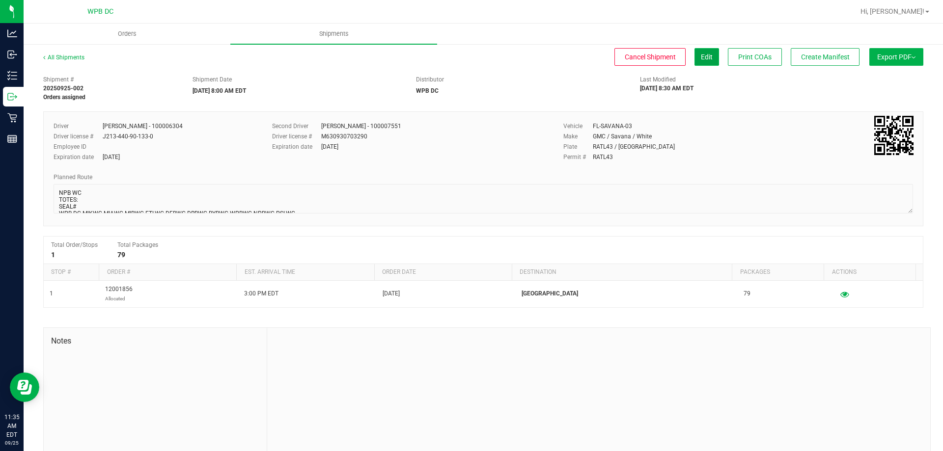
click at [701, 57] on span "Edit" at bounding box center [707, 57] width 12 height 8
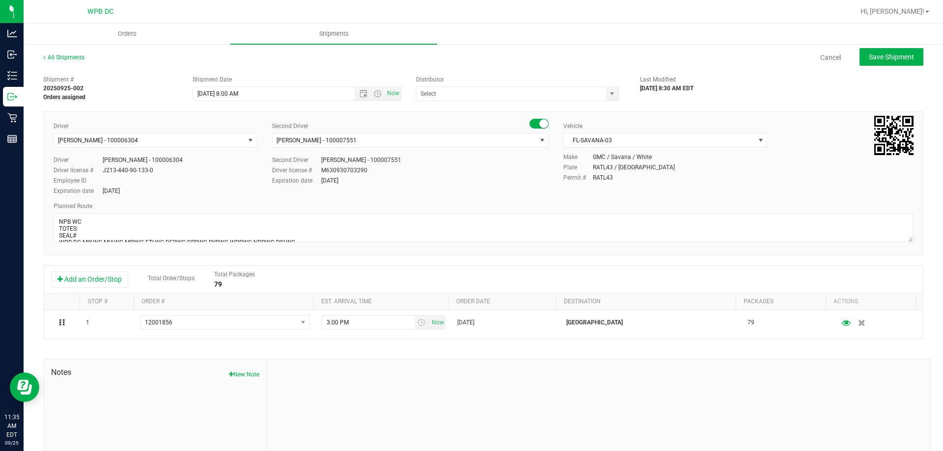
type input "WPB DC"
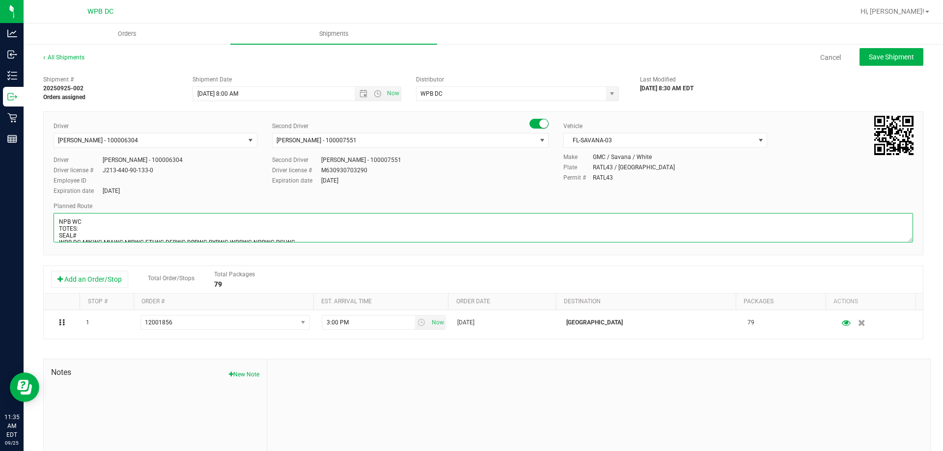
click at [129, 232] on textarea at bounding box center [483, 227] width 859 height 29
click at [137, 224] on textarea at bounding box center [483, 227] width 859 height 29
click at [124, 227] on textarea at bounding box center [483, 227] width 859 height 29
type textarea "NPB WC TOTES: 6 SEAL#598225-236 **HARDWARE** **BAGS** WPB DC-MIKWC-MIAWC-MIBWC-…"
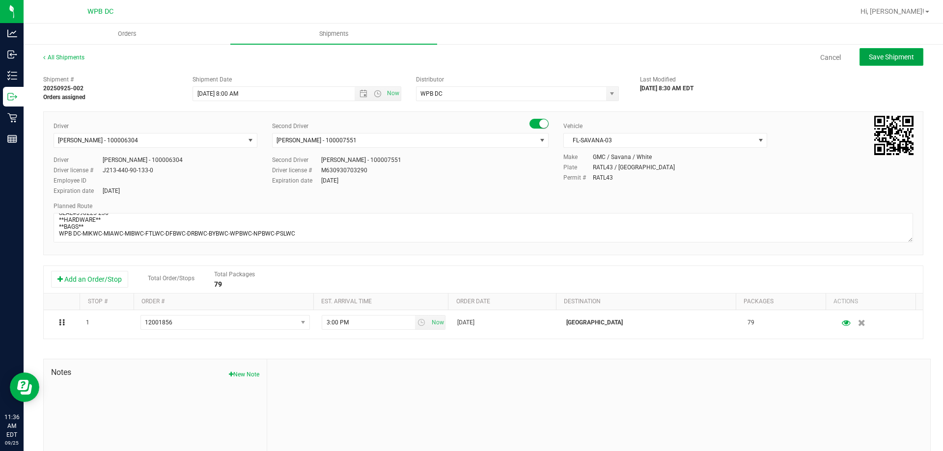
click at [880, 50] on button "Save Shipment" at bounding box center [891, 57] width 64 height 18
type input "[DATE] 12:00 PM"
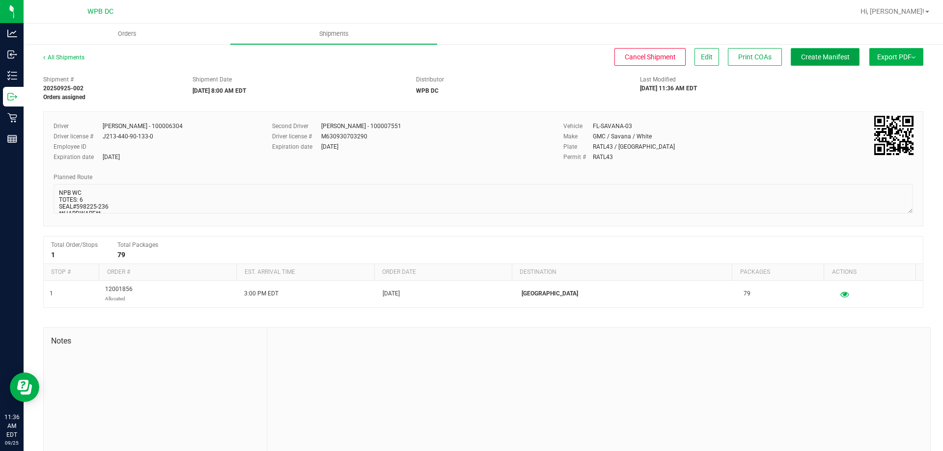
click at [833, 62] on button "Create Manifest" at bounding box center [824, 57] width 69 height 18
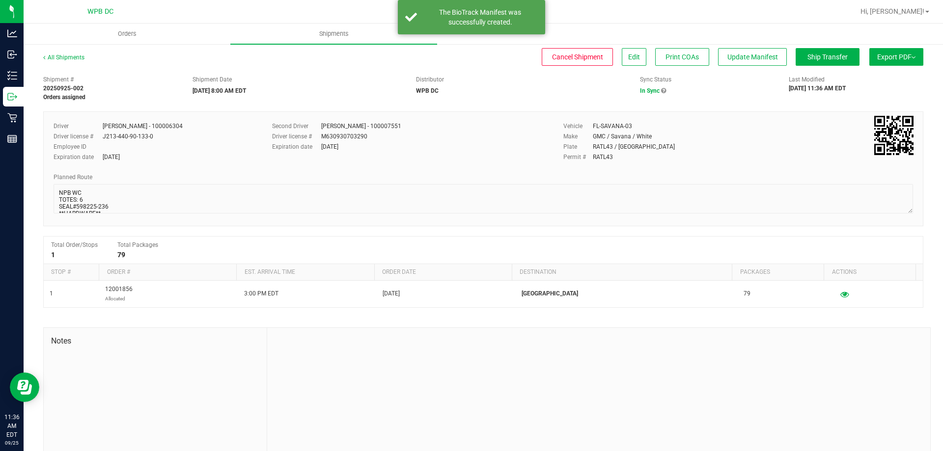
click at [897, 55] on span "Export PDF" at bounding box center [896, 57] width 38 height 8
click at [876, 72] on li "Manifest by Package ID" at bounding box center [892, 78] width 99 height 15
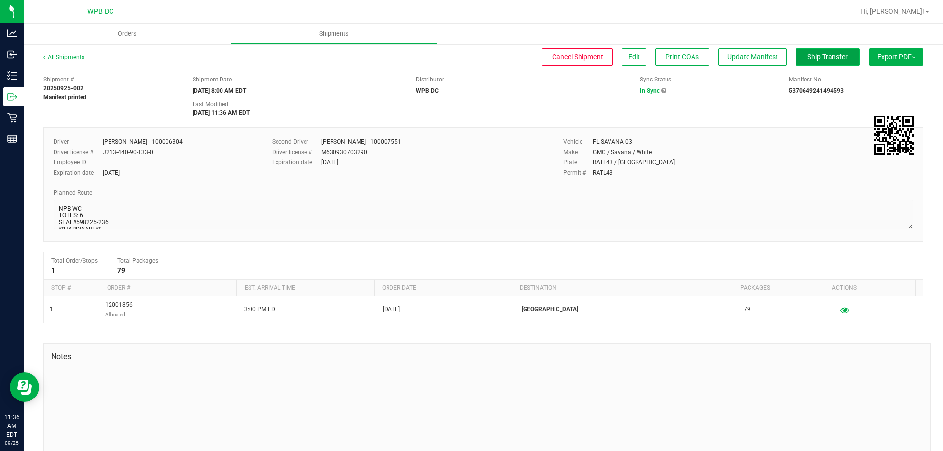
click at [814, 59] on span "Ship Transfer" at bounding box center [827, 57] width 40 height 8
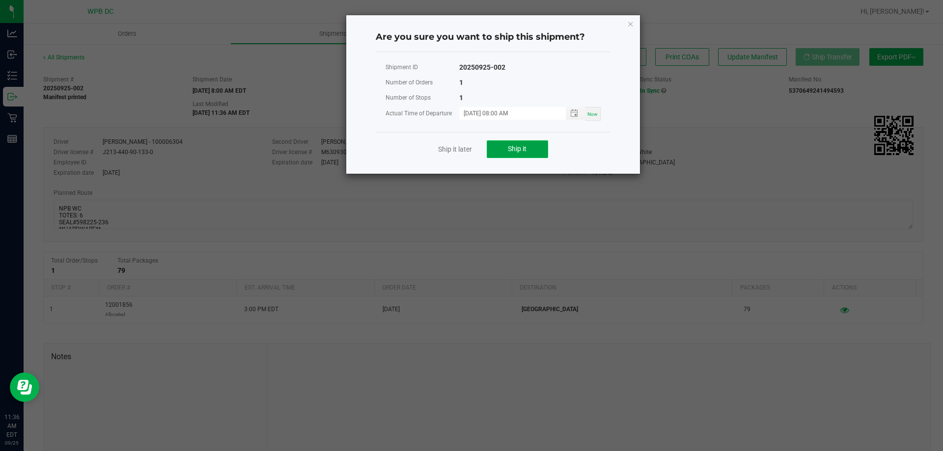
click at [518, 155] on button "Ship it" at bounding box center [517, 149] width 61 height 18
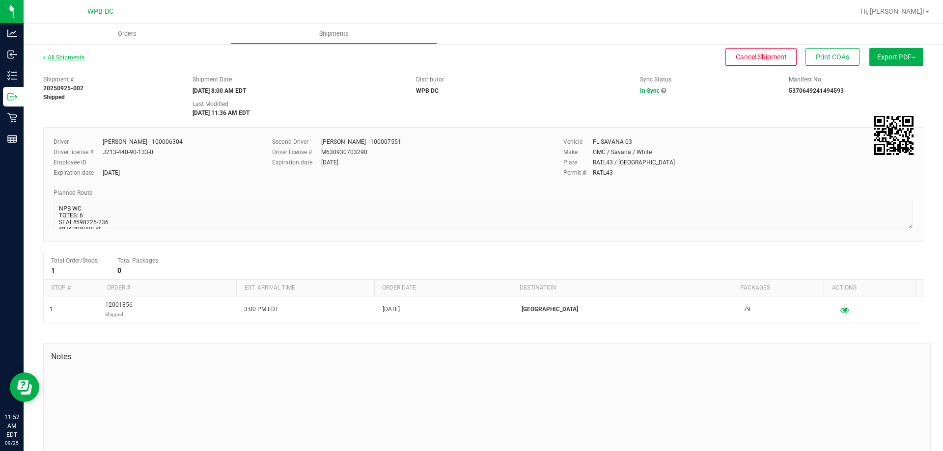
click at [73, 60] on link "All Shipments" at bounding box center [63, 57] width 41 height 7
